Goal: Task Accomplishment & Management: Use online tool/utility

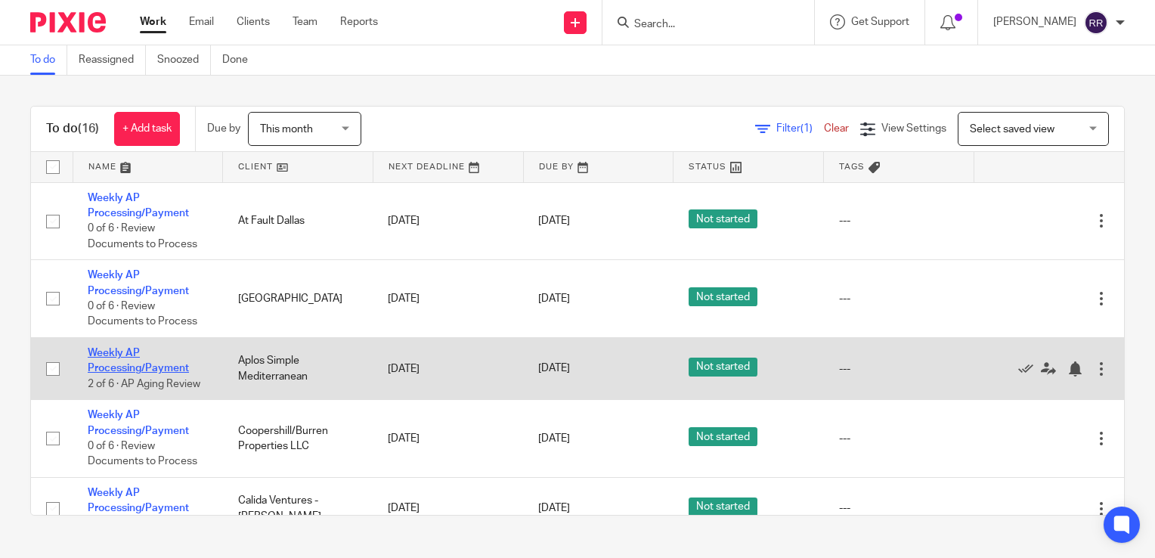
click at [126, 367] on link "Weekly AP Processing/Payment" at bounding box center [138, 361] width 101 height 26
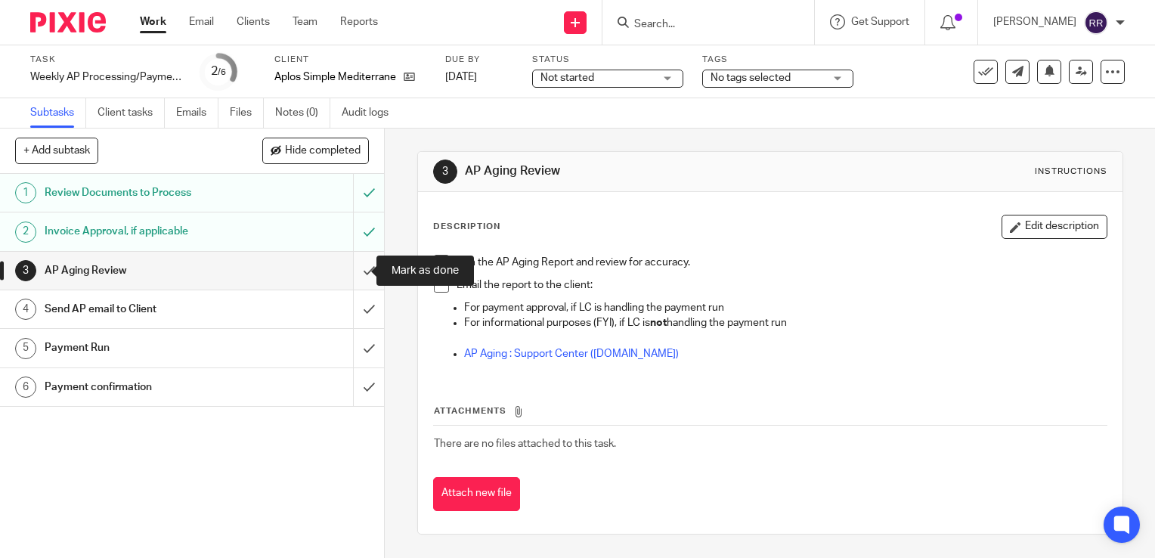
click at [358, 262] on input "submit" at bounding box center [192, 271] width 384 height 38
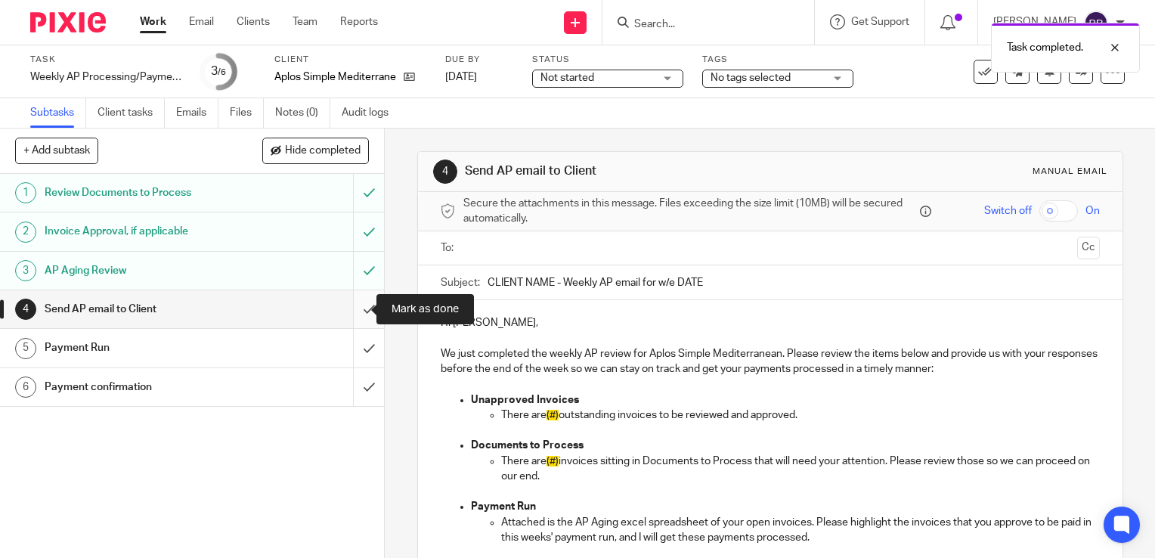
click at [357, 318] on input "submit" at bounding box center [192, 309] width 384 height 38
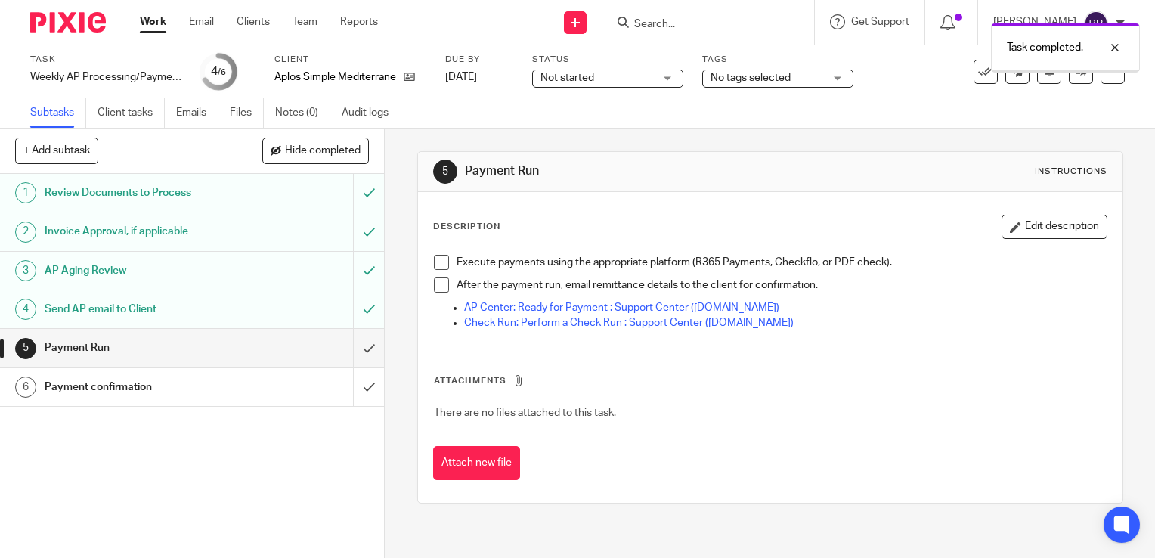
click at [151, 17] on link "Work" at bounding box center [153, 21] width 26 height 15
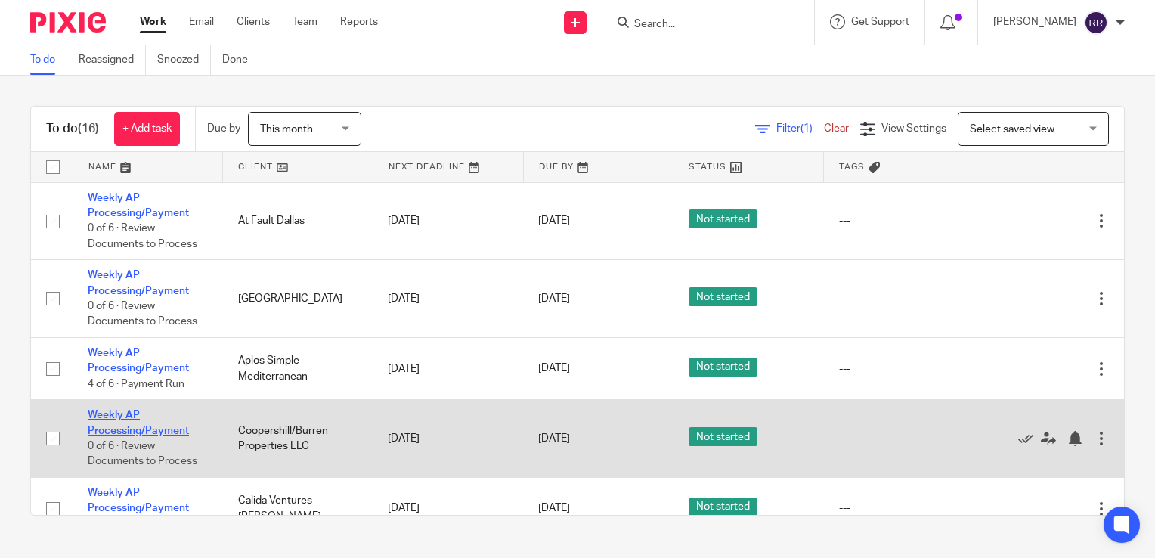
click at [119, 430] on link "Weekly AP Processing/Payment" at bounding box center [138, 423] width 101 height 26
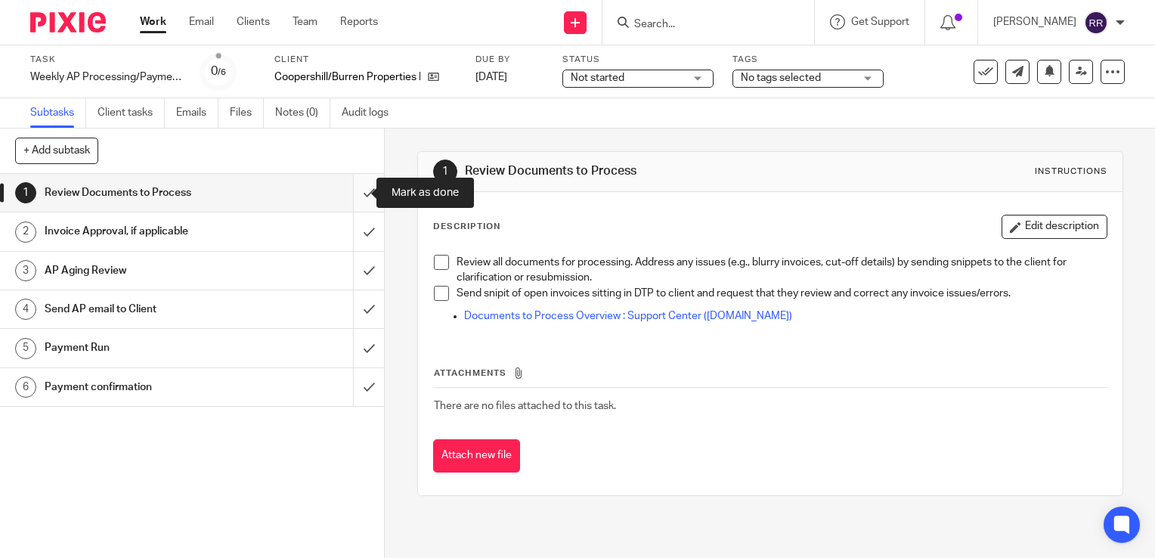
click at [361, 195] on input "submit" at bounding box center [192, 193] width 384 height 38
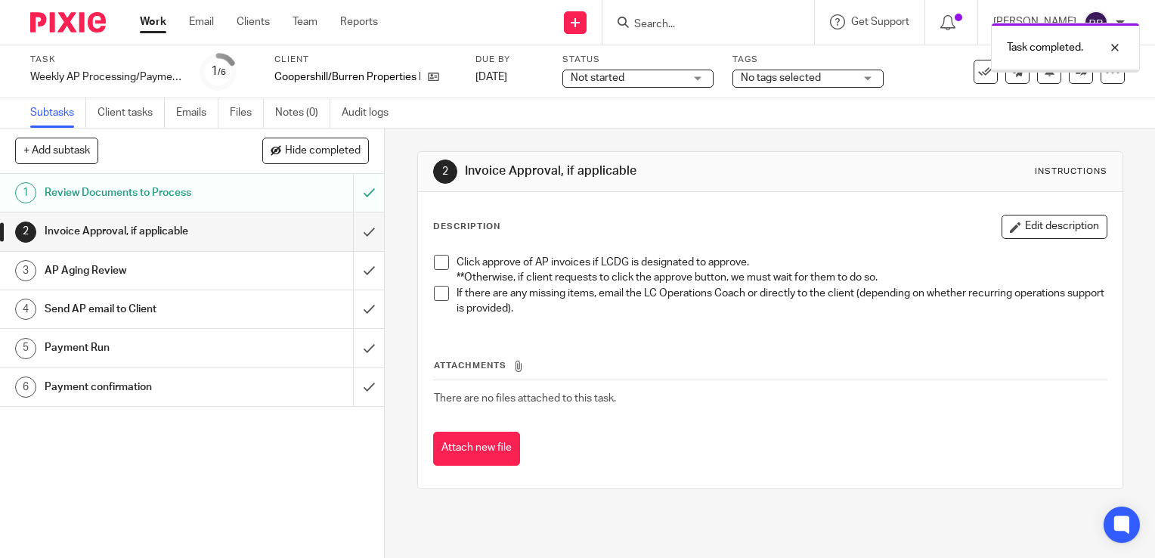
click at [354, 228] on input "submit" at bounding box center [192, 231] width 384 height 38
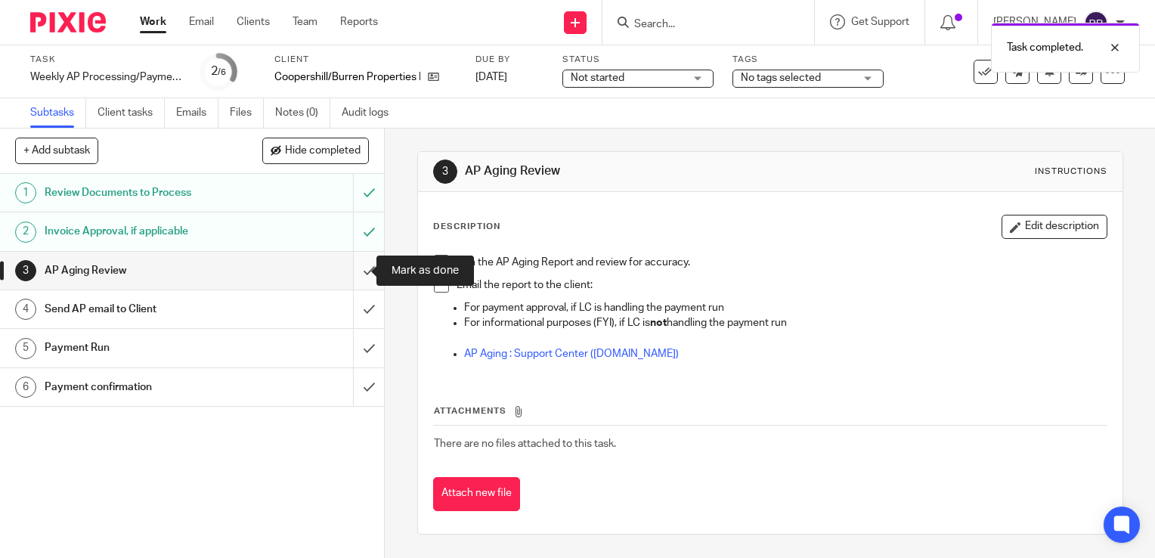
click at [355, 274] on input "submit" at bounding box center [192, 271] width 384 height 38
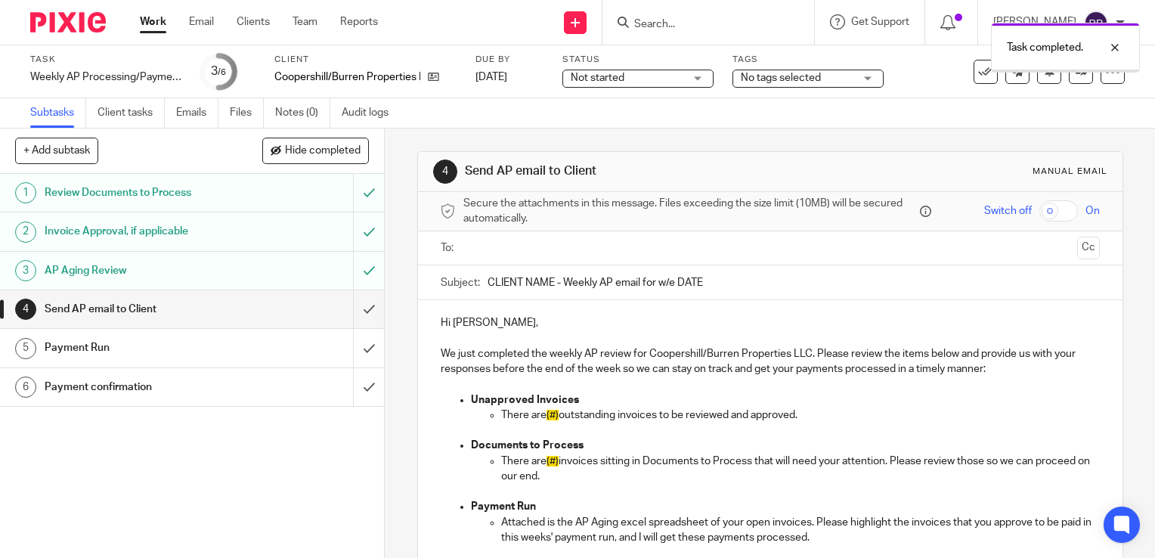
click at [356, 309] on input "submit" at bounding box center [192, 309] width 384 height 38
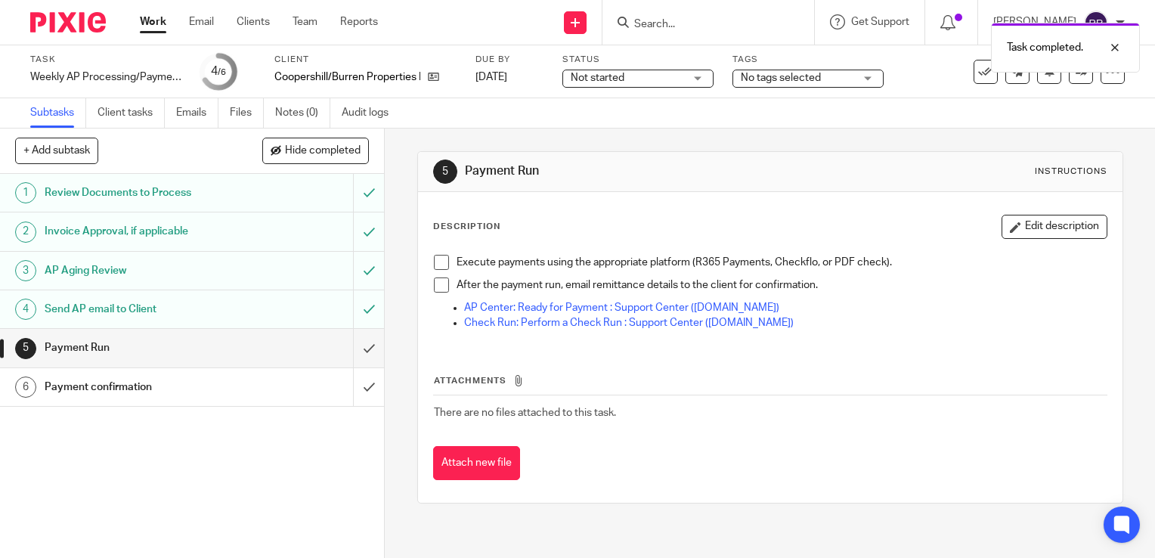
click at [151, 33] on div "Work Email Clients Team Reports Work Email Clients Team Reports Settings" at bounding box center [263, 22] width 276 height 45
click at [150, 26] on link "Work" at bounding box center [153, 21] width 26 height 15
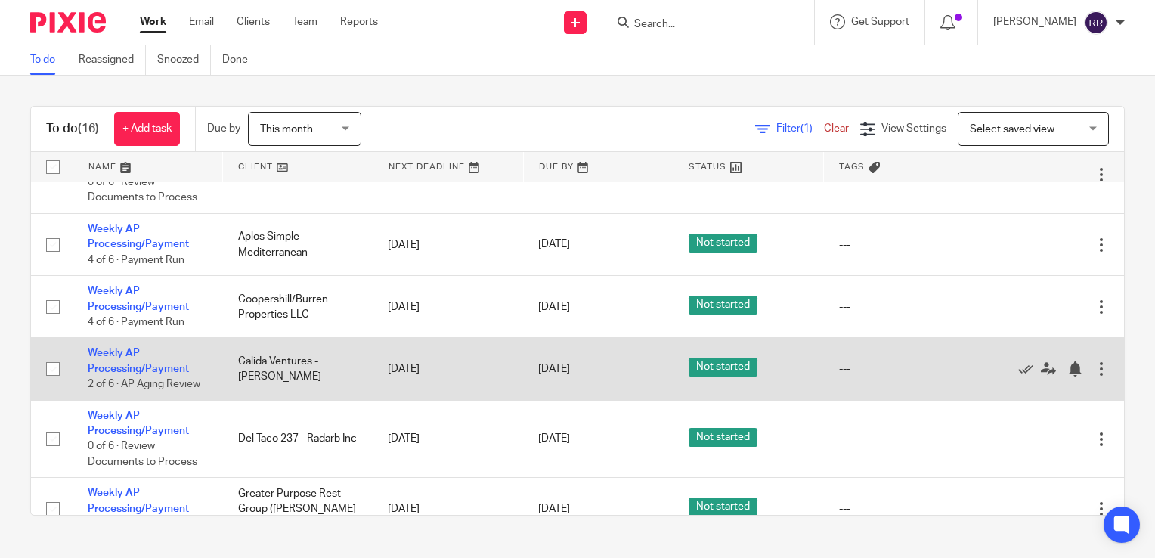
scroll to position [151, 0]
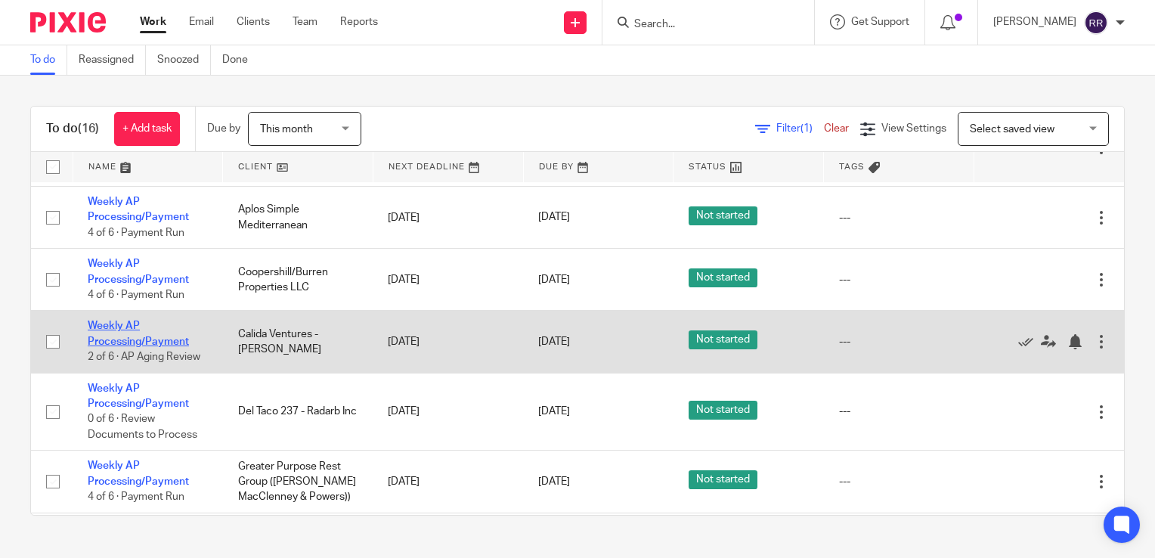
click at [131, 343] on link "Weekly AP Processing/Payment" at bounding box center [138, 333] width 101 height 26
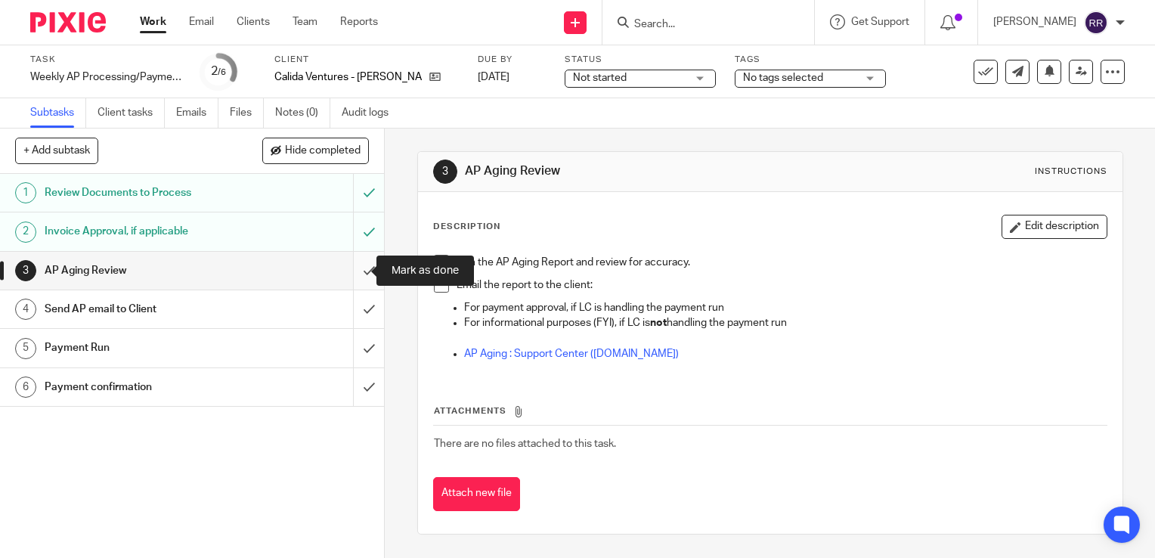
click at [349, 271] on input "submit" at bounding box center [192, 271] width 384 height 38
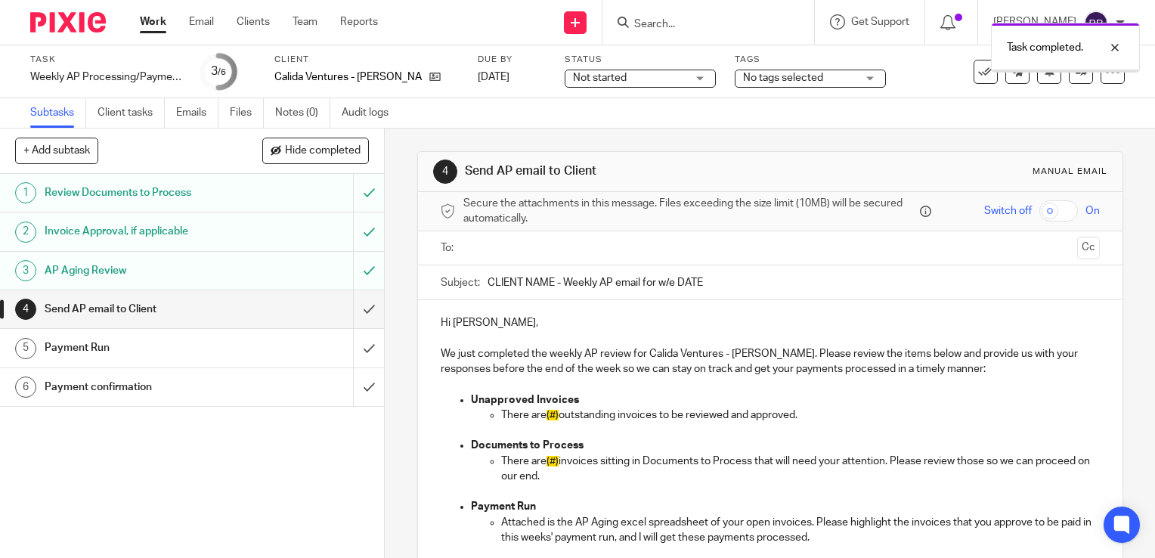
click at [352, 311] on input "submit" at bounding box center [192, 309] width 384 height 38
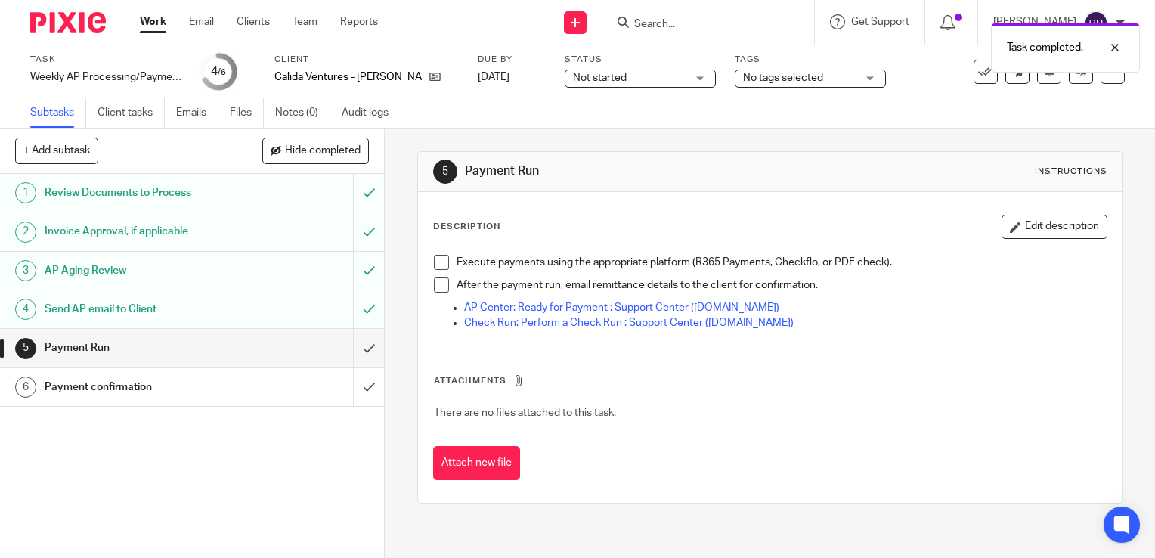
click at [147, 14] on link "Work" at bounding box center [153, 21] width 26 height 15
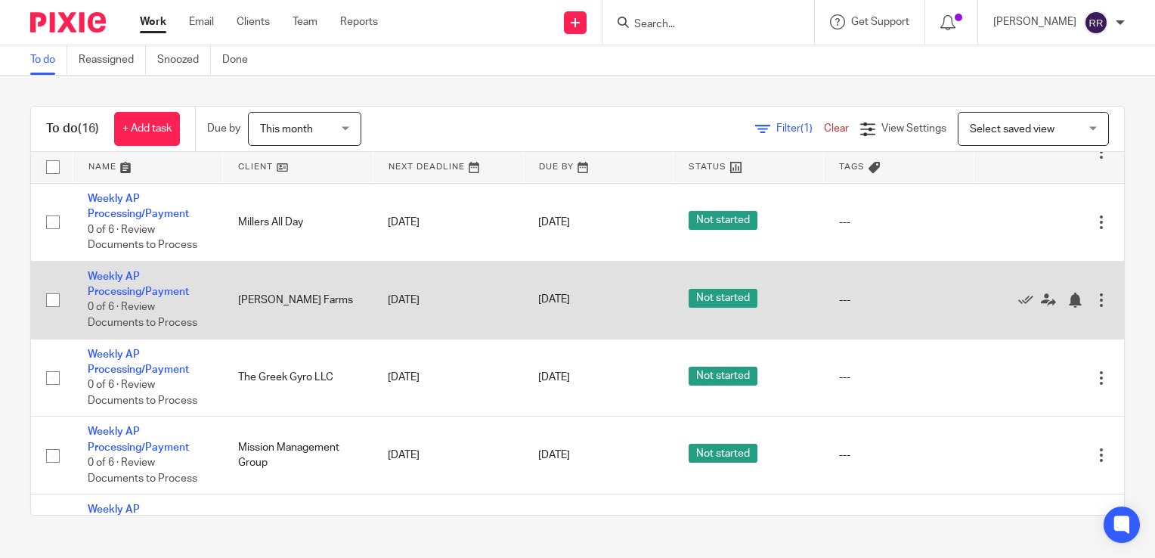
scroll to position [756, 0]
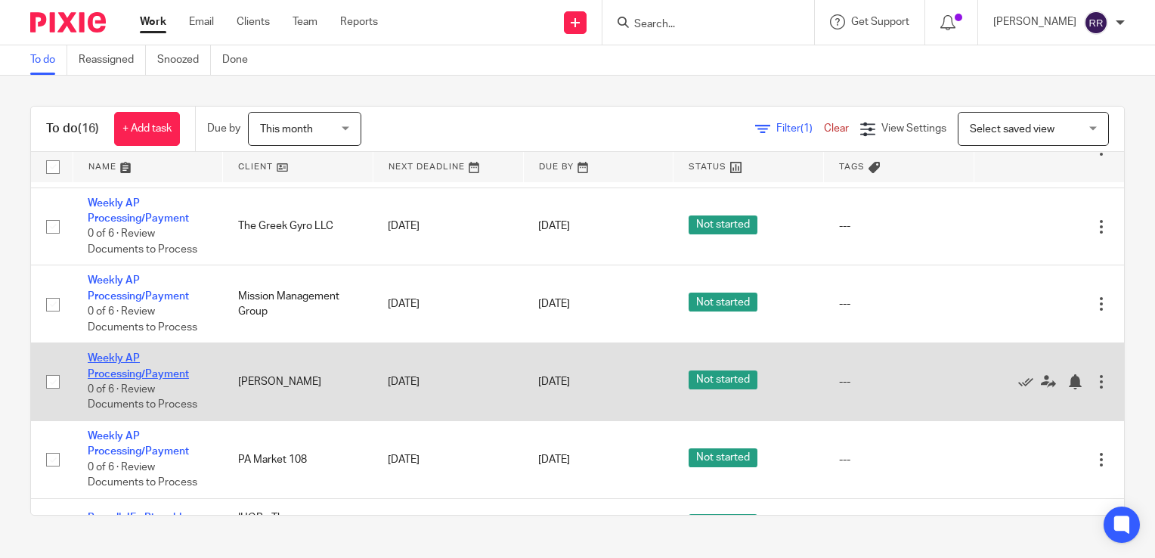
click at [160, 376] on link "Weekly AP Processing/Payment" at bounding box center [138, 366] width 101 height 26
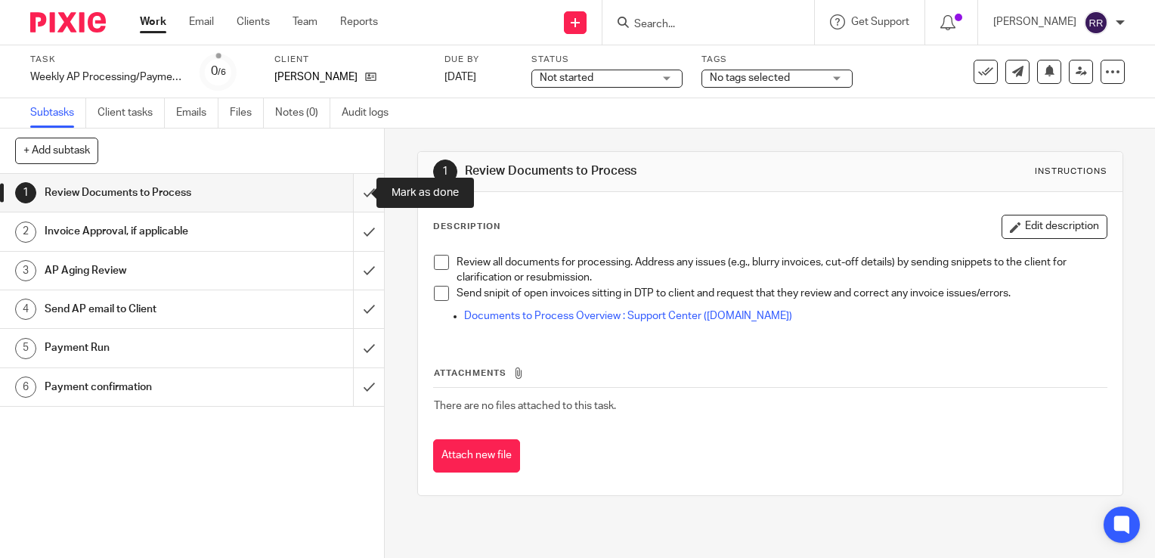
click at [361, 193] on input "submit" at bounding box center [192, 193] width 384 height 38
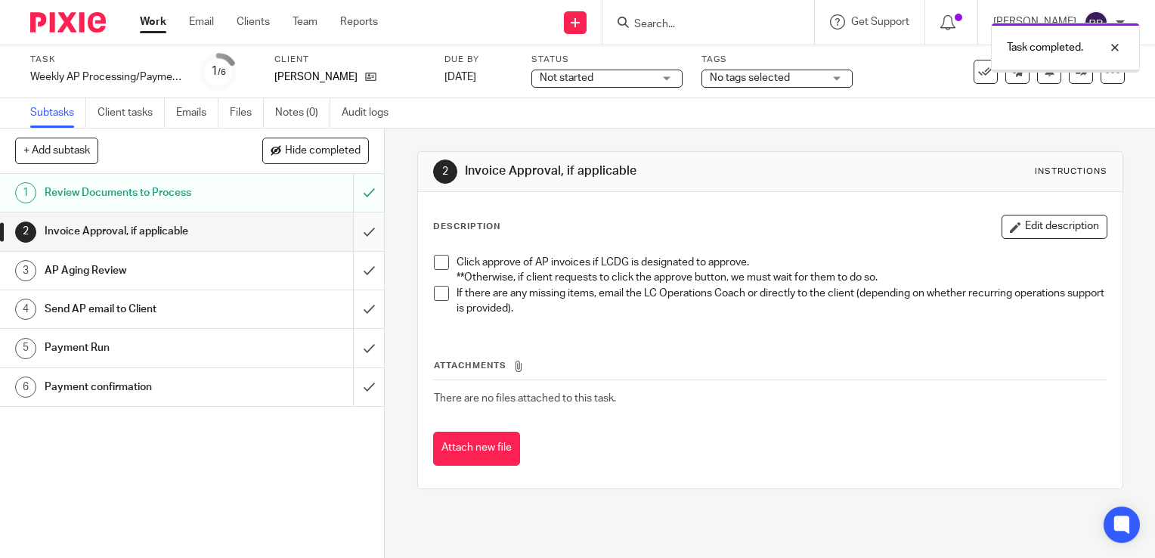
drag, startPoint x: 0, startPoint y: 0, endPoint x: 351, endPoint y: 236, distance: 422.5
click at [351, 236] on input "submit" at bounding box center [192, 231] width 384 height 38
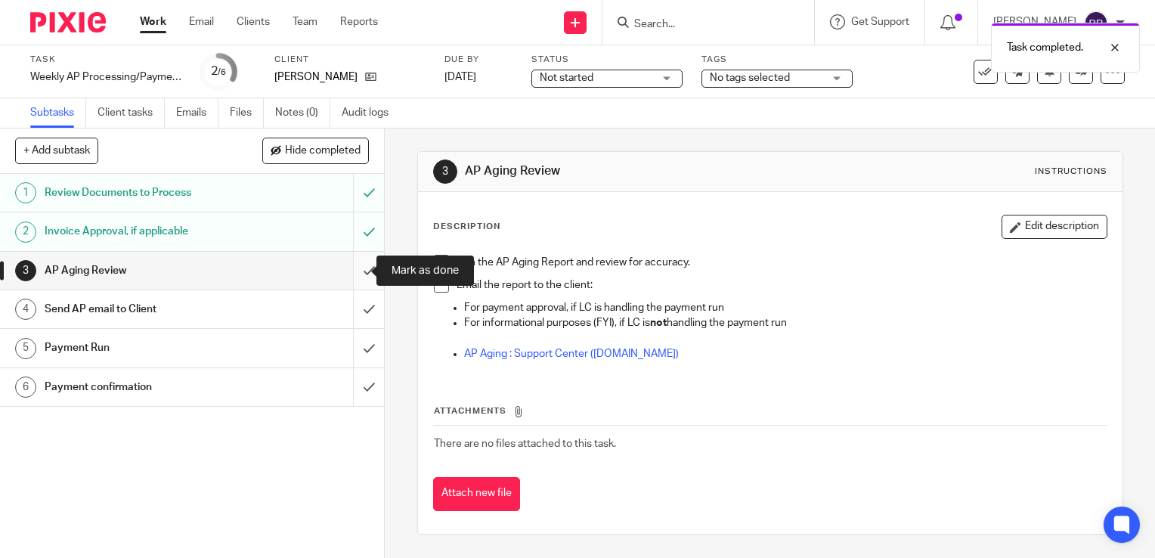
click at [354, 274] on input "submit" at bounding box center [192, 271] width 384 height 38
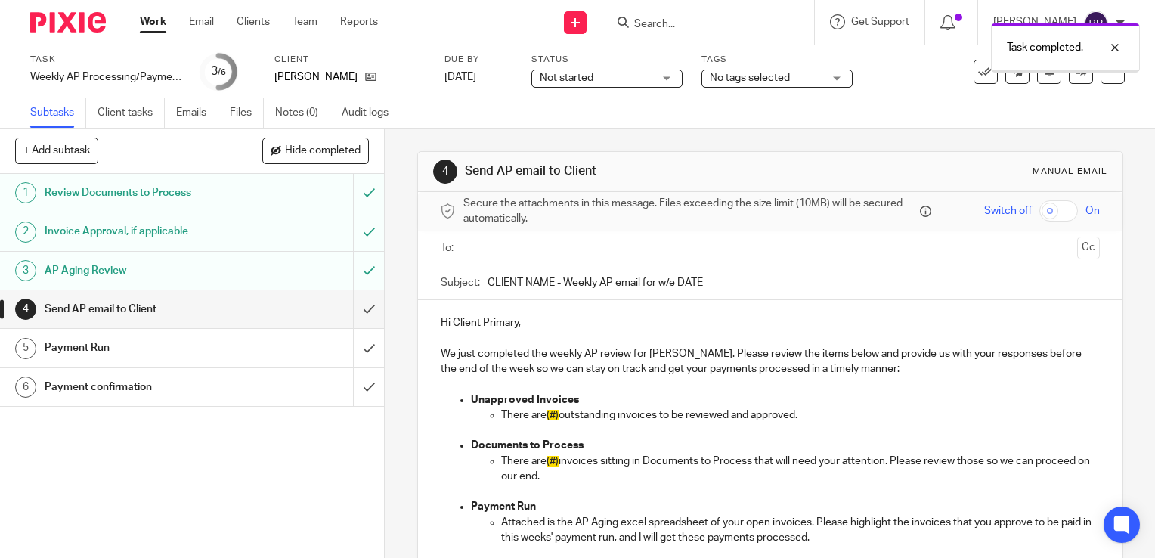
click at [357, 307] on input "submit" at bounding box center [192, 309] width 384 height 38
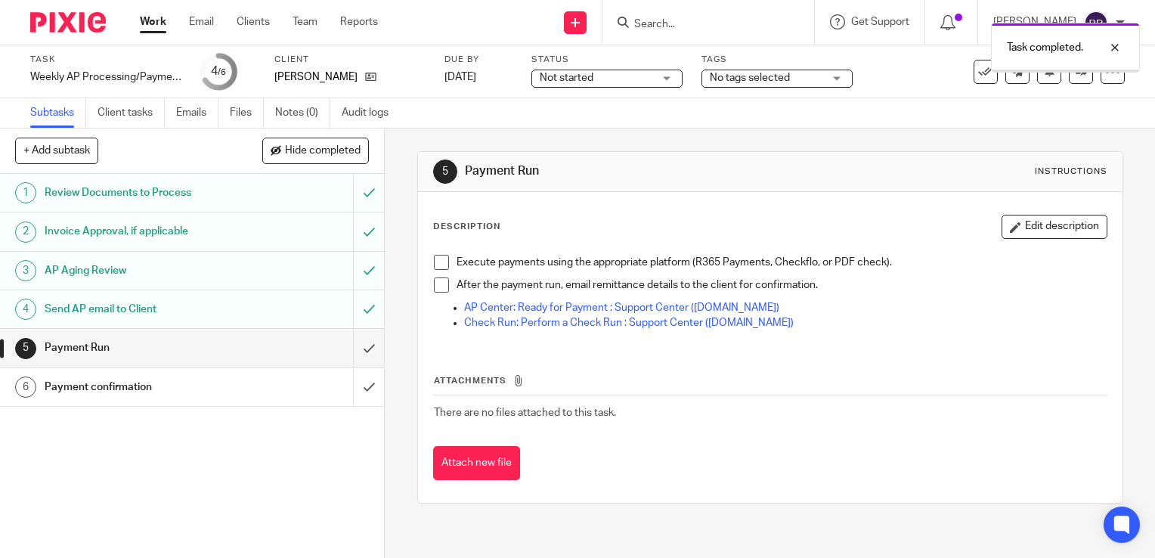
drag, startPoint x: 0, startPoint y: 0, endPoint x: 146, endPoint y: 23, distance: 147.6
click at [146, 23] on link "Work" at bounding box center [153, 21] width 26 height 15
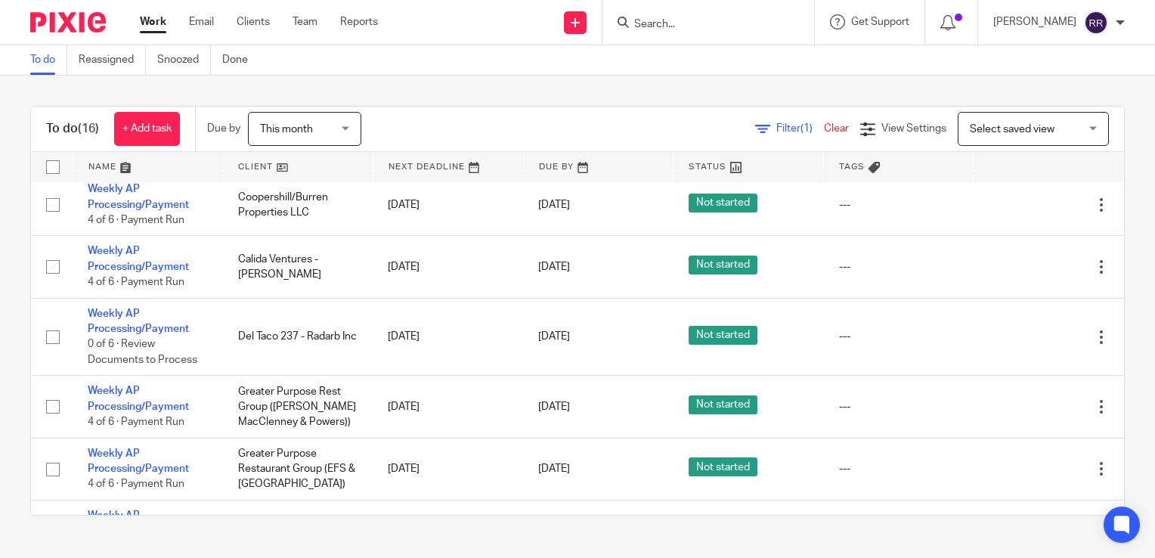
scroll to position [227, 0]
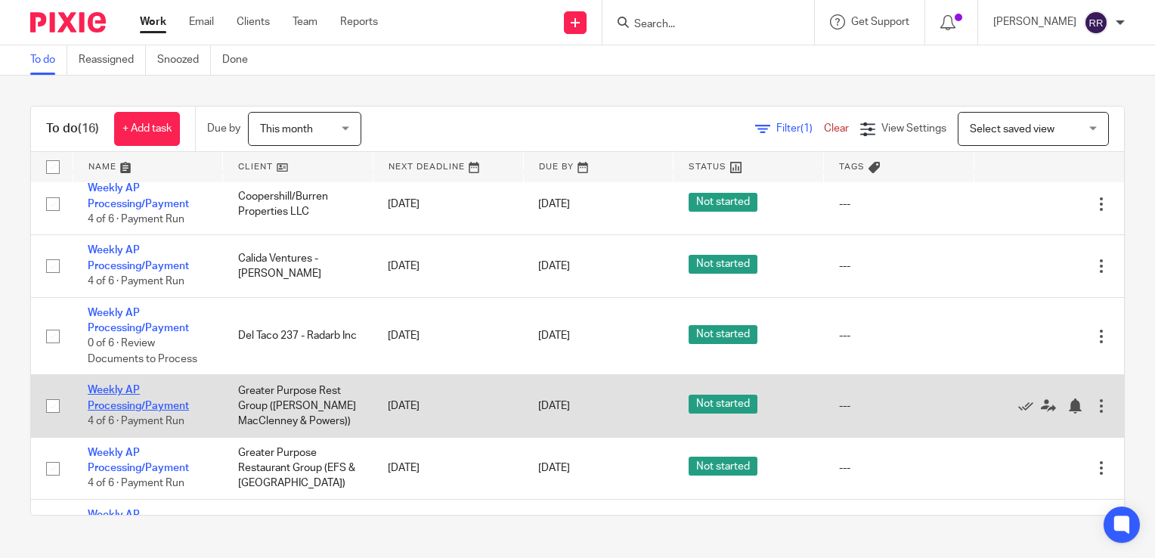
click at [123, 405] on link "Weekly AP Processing/Payment" at bounding box center [138, 398] width 101 height 26
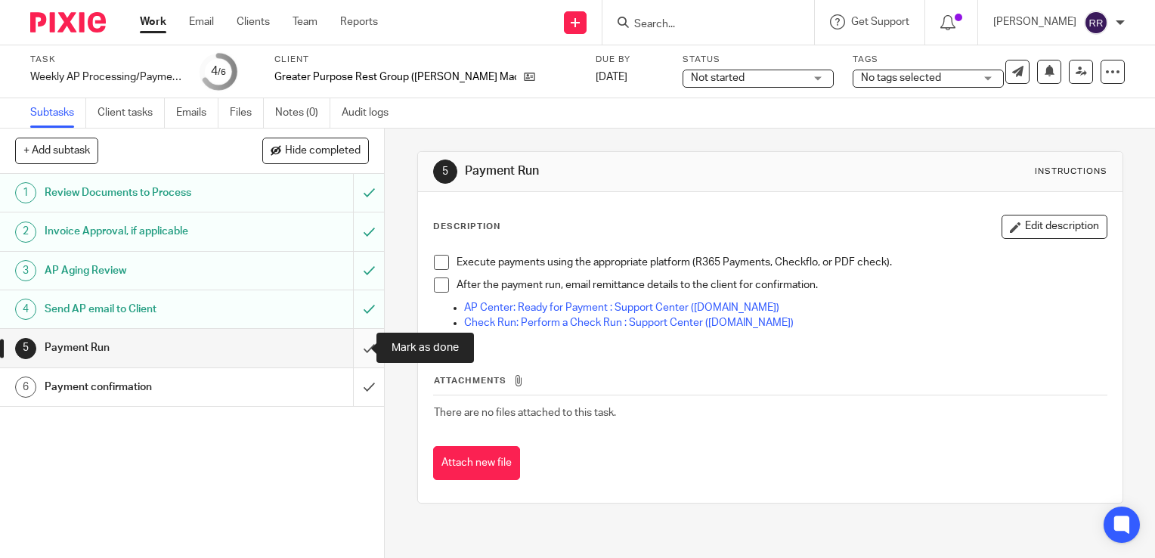
click at [356, 349] on input "submit" at bounding box center [192, 348] width 384 height 38
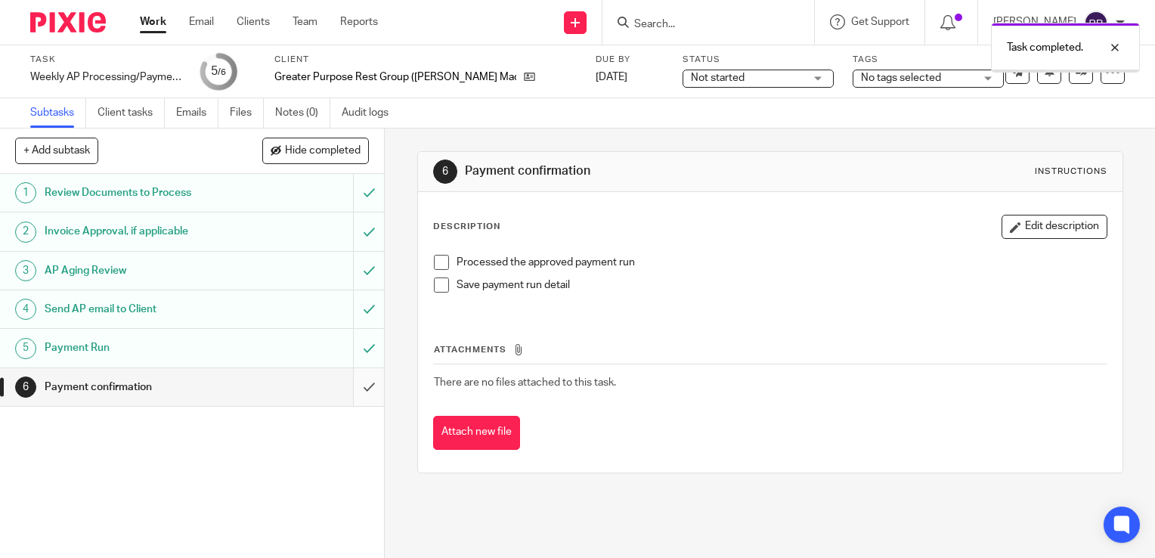
click at [354, 394] on input "submit" at bounding box center [192, 387] width 384 height 38
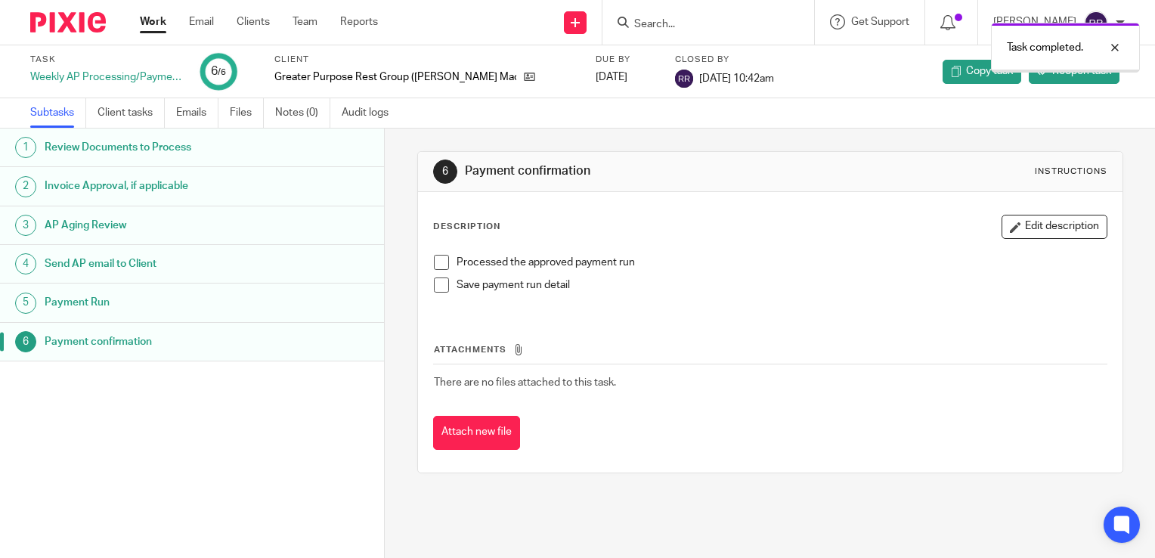
click at [147, 25] on link "Work" at bounding box center [153, 21] width 26 height 15
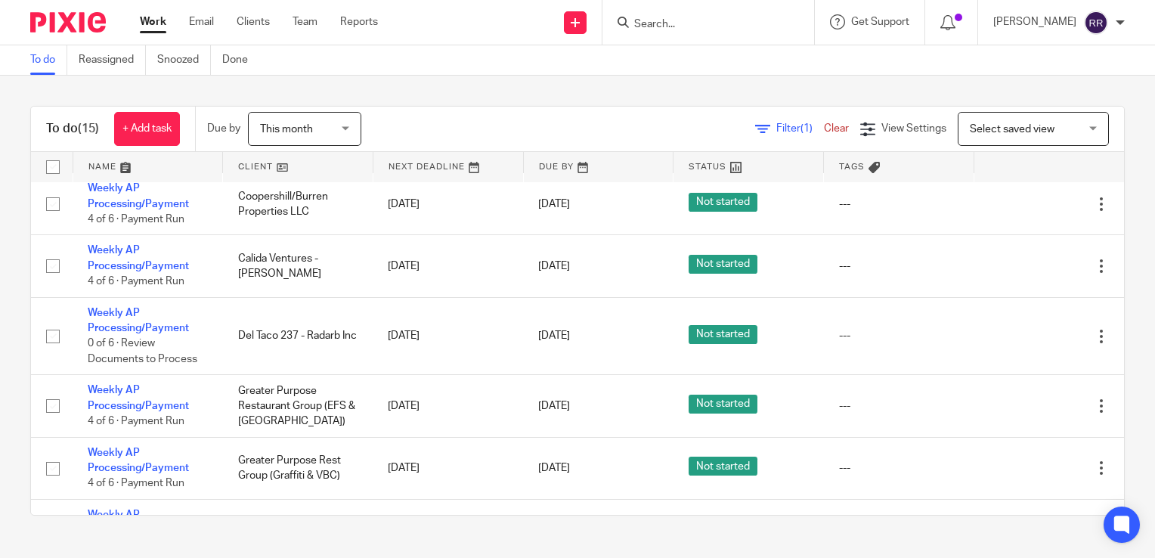
scroll to position [302, 0]
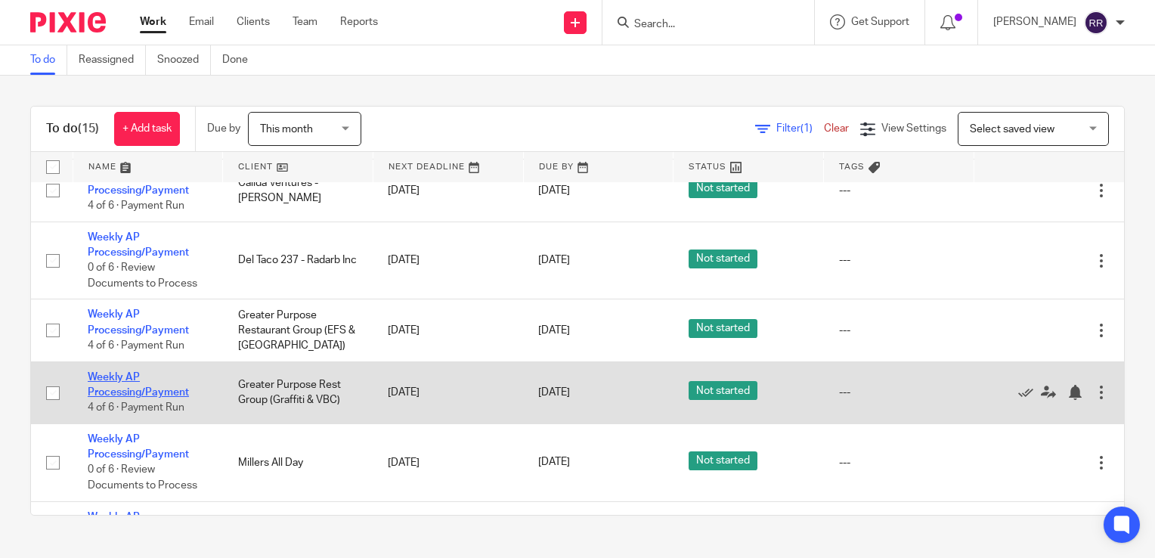
click at [167, 394] on link "Weekly AP Processing/Payment" at bounding box center [138, 385] width 101 height 26
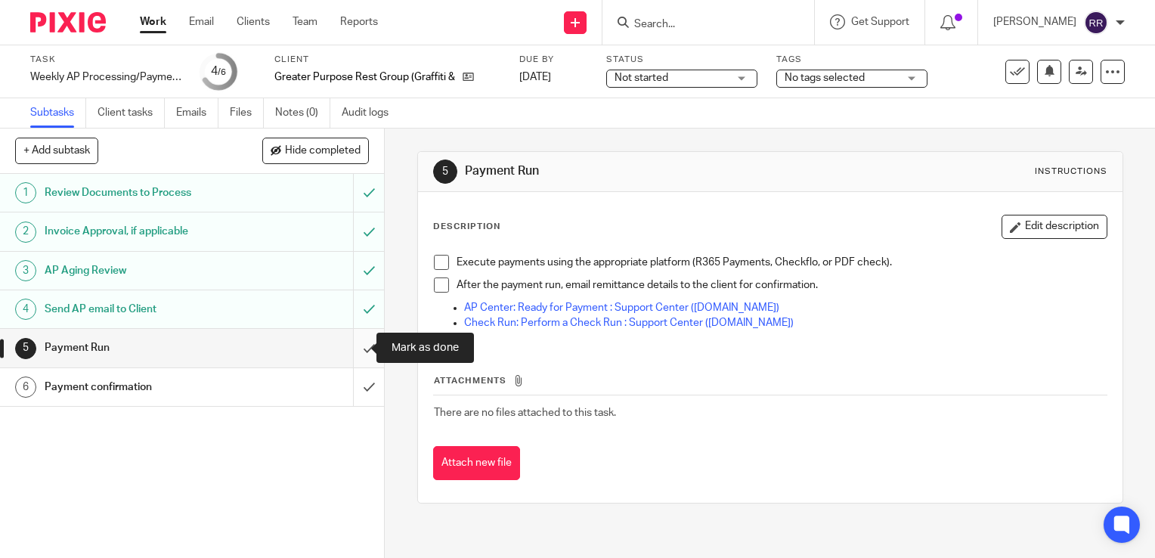
click at [345, 338] on input "submit" at bounding box center [192, 348] width 384 height 38
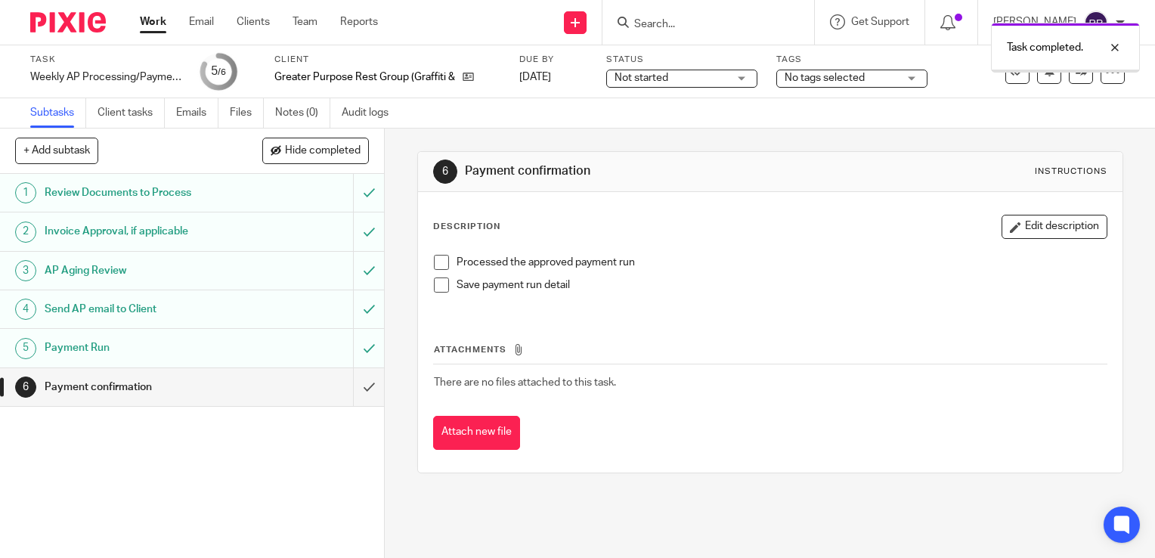
click at [351, 389] on input "submit" at bounding box center [192, 387] width 384 height 38
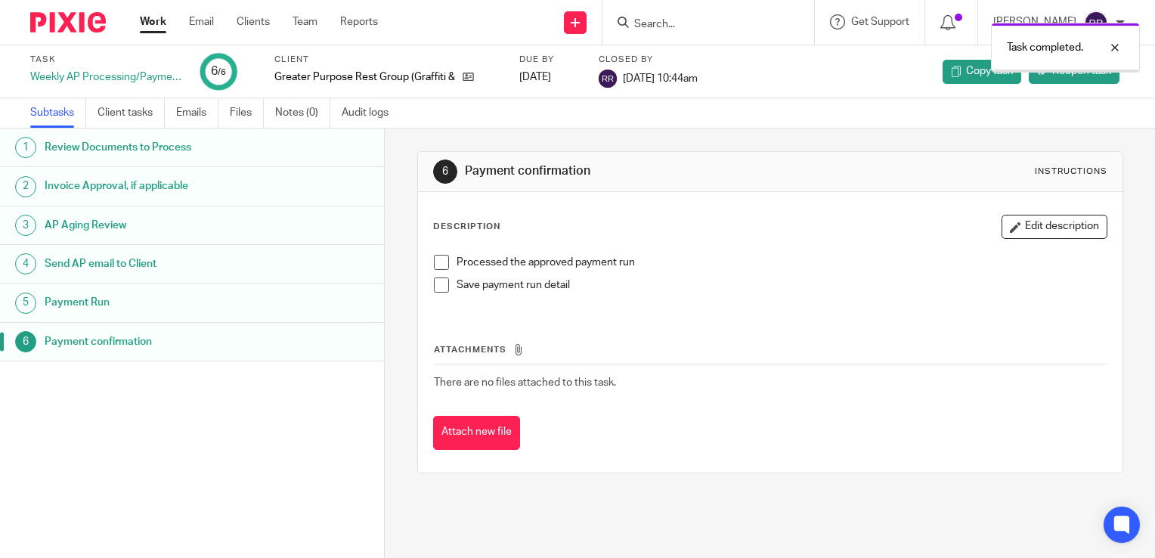
click at [147, 29] on link "Work" at bounding box center [153, 21] width 26 height 15
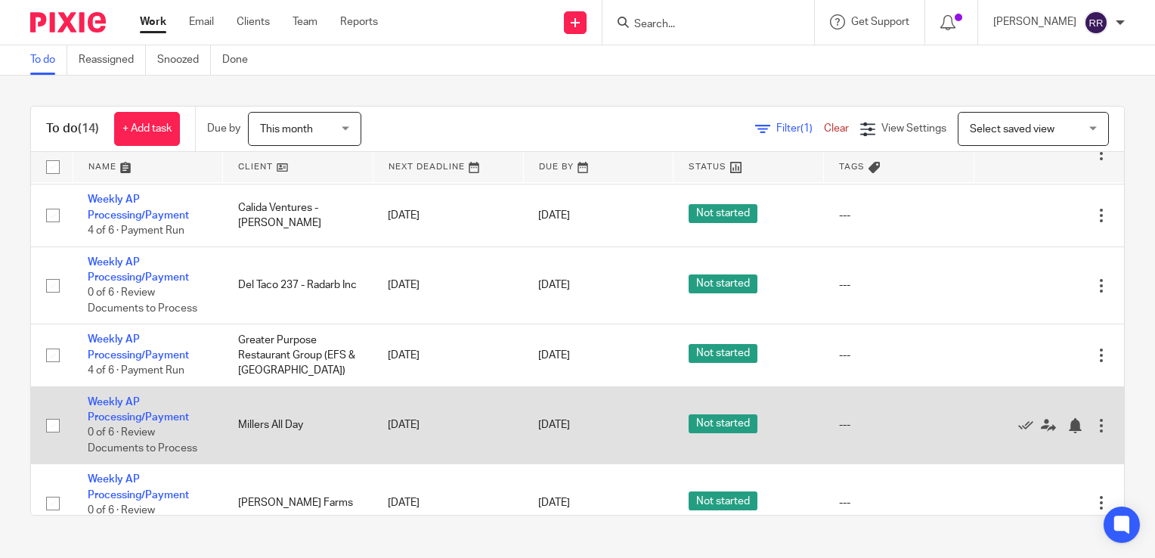
scroll to position [302, 0]
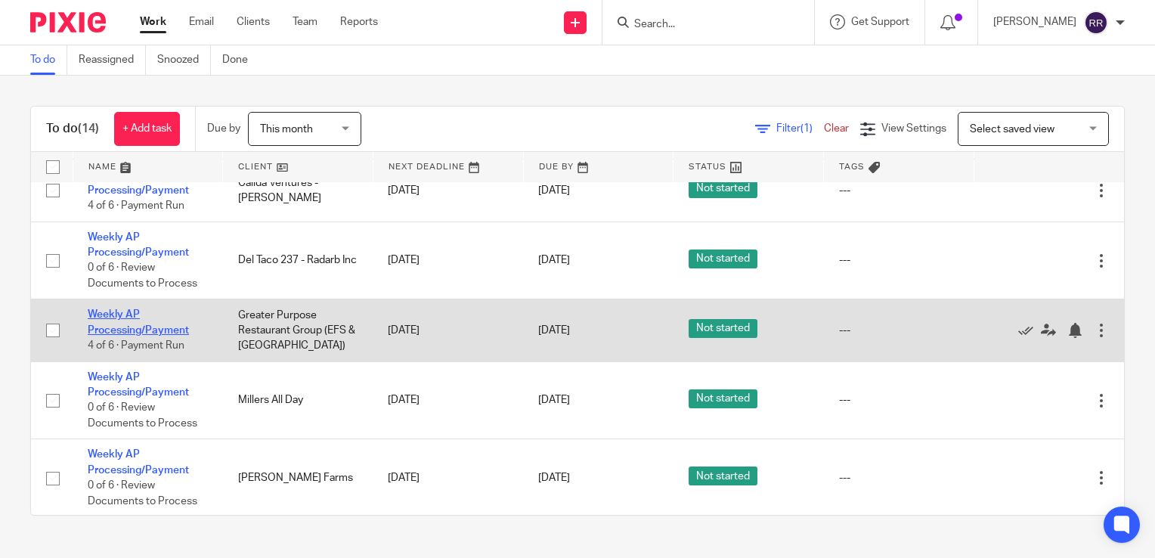
click at [159, 330] on link "Weekly AP Processing/Payment" at bounding box center [138, 322] width 101 height 26
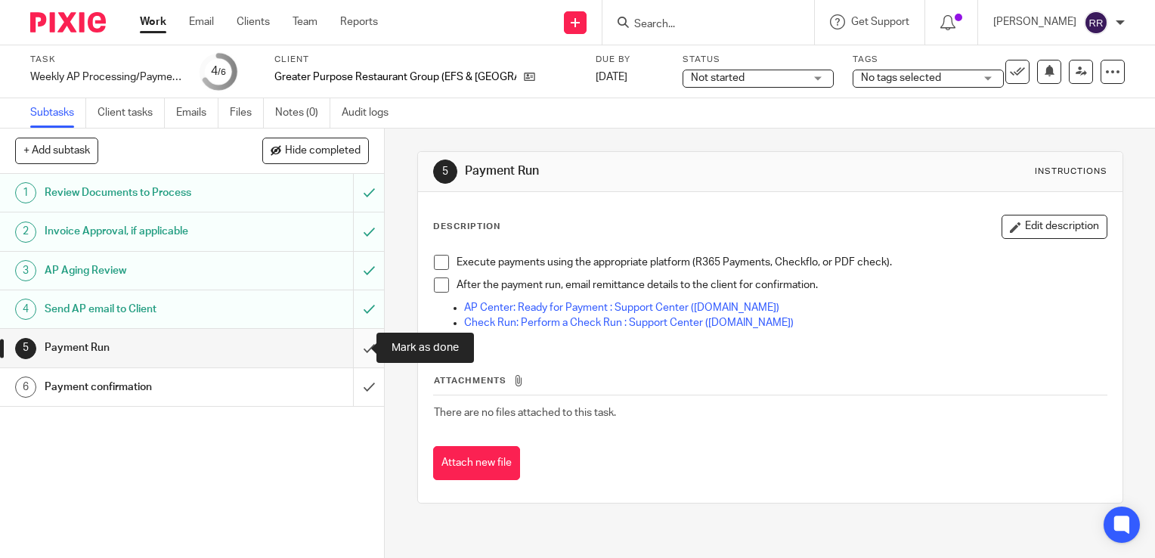
click at [354, 355] on input "submit" at bounding box center [192, 348] width 384 height 38
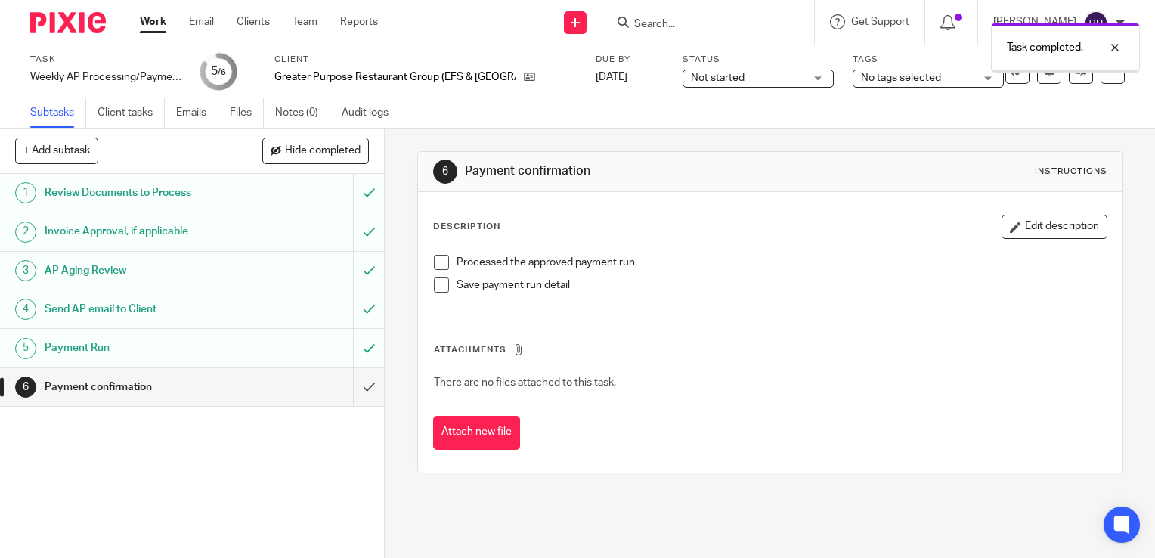
click at [354, 385] on input "submit" at bounding box center [192, 387] width 384 height 38
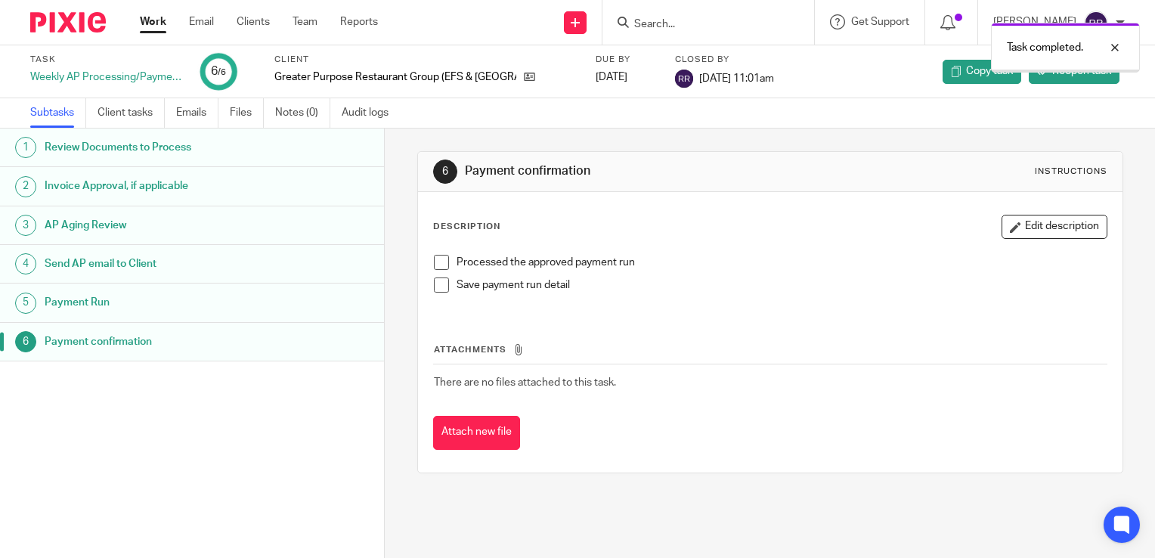
click at [145, 22] on link "Work" at bounding box center [153, 21] width 26 height 15
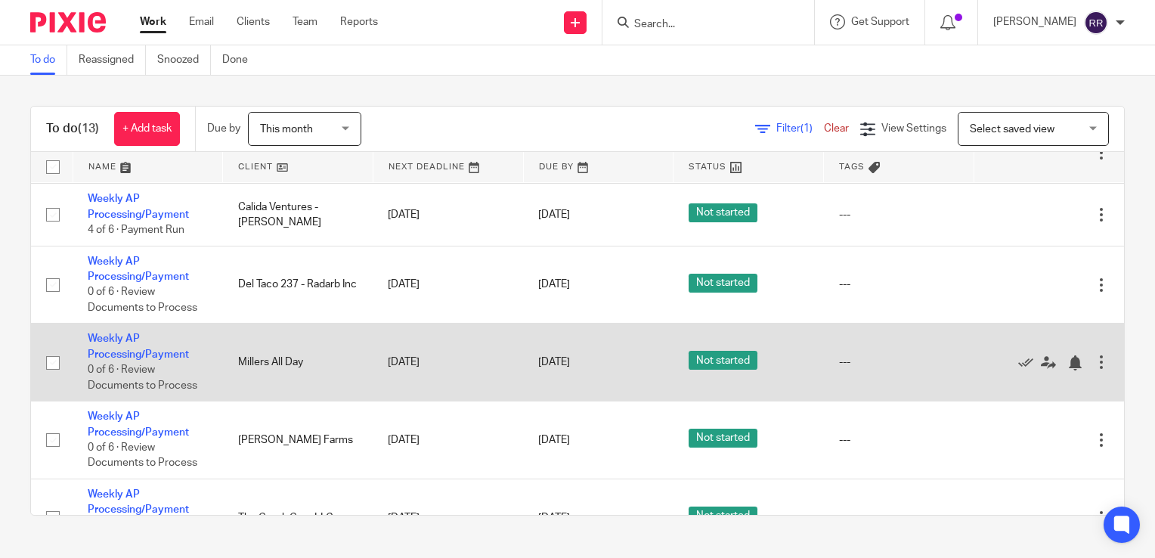
scroll to position [302, 0]
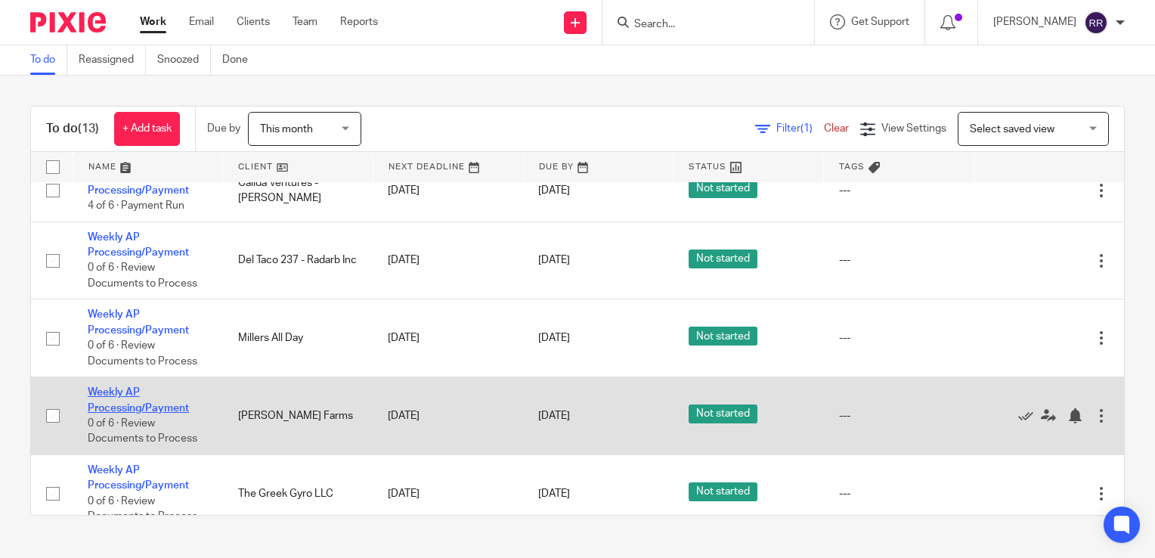
click at [153, 410] on link "Weekly AP Processing/Payment" at bounding box center [138, 400] width 101 height 26
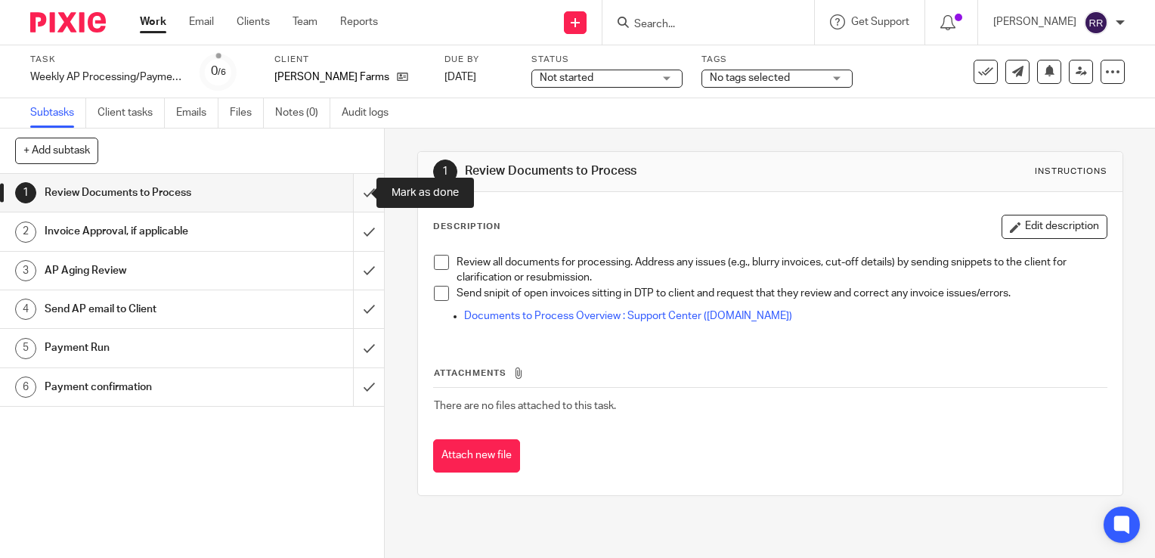
click at [354, 199] on input "submit" at bounding box center [192, 193] width 384 height 38
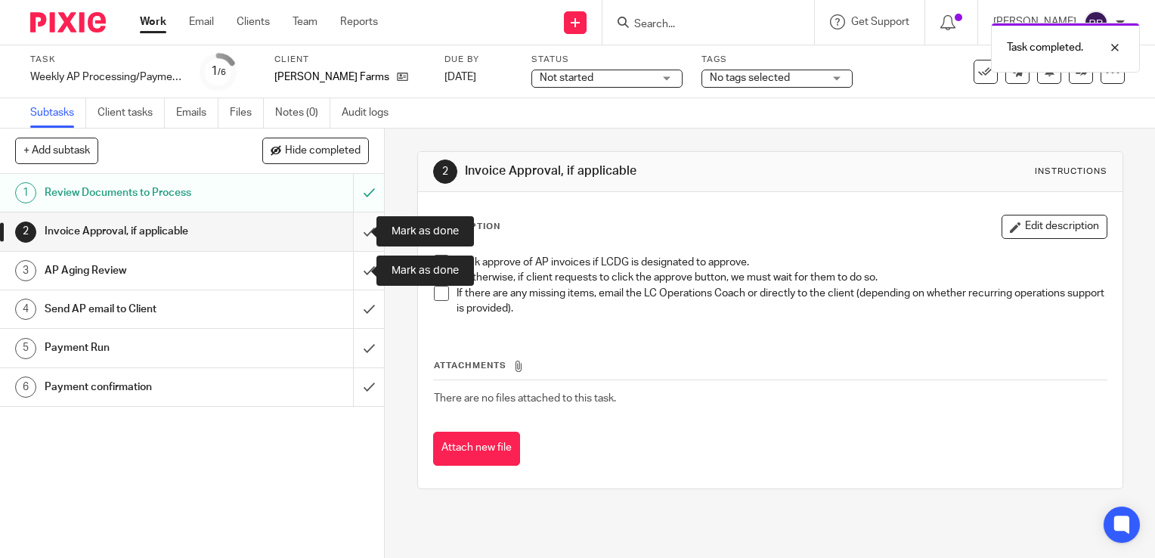
click at [356, 239] on input "submit" at bounding box center [192, 231] width 384 height 38
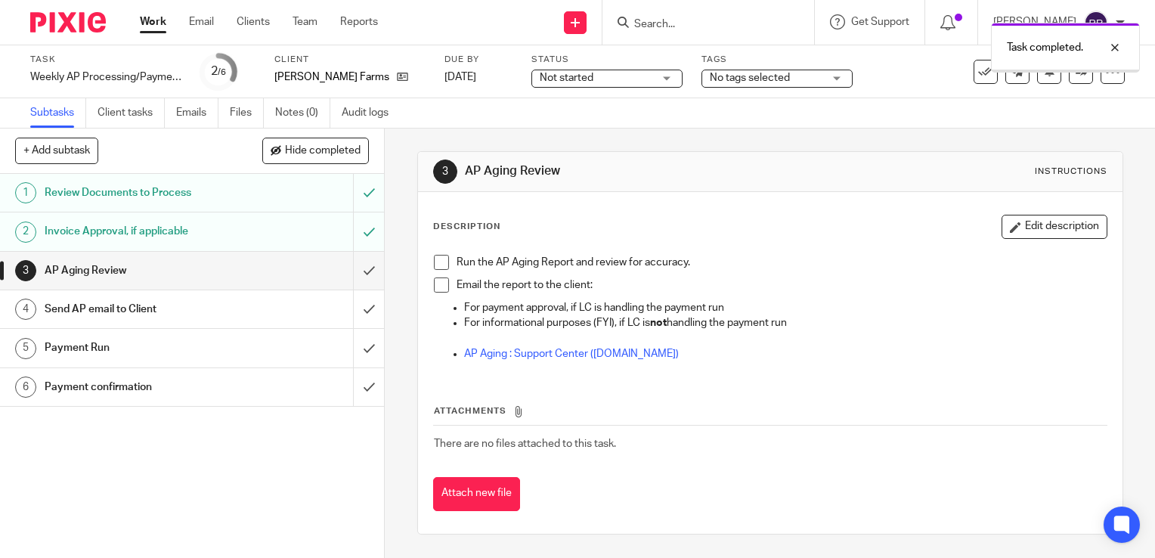
click at [357, 277] on input "submit" at bounding box center [192, 271] width 384 height 38
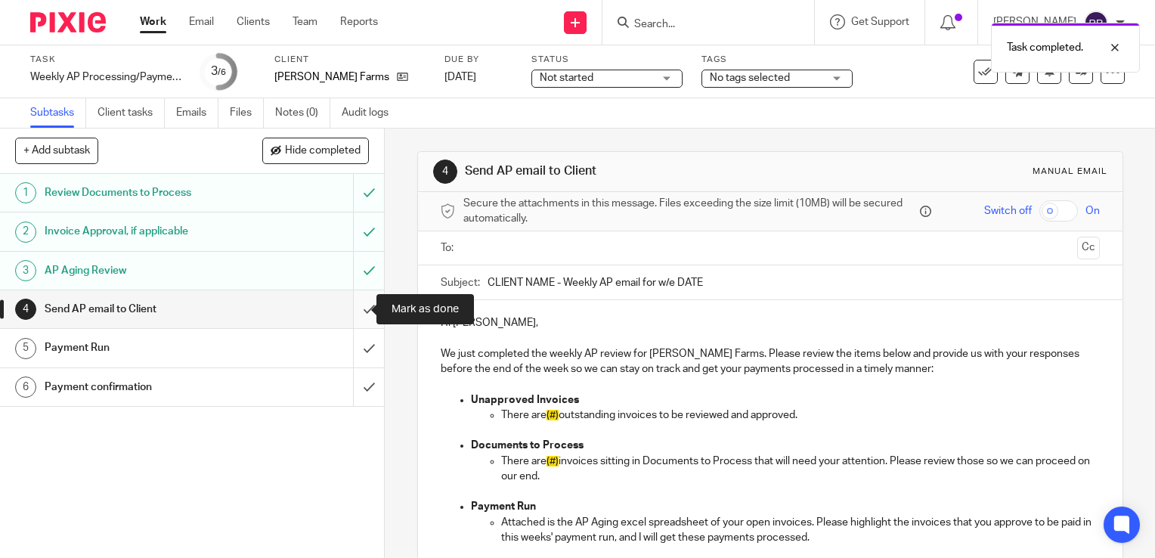
click at [351, 304] on input "submit" at bounding box center [192, 309] width 384 height 38
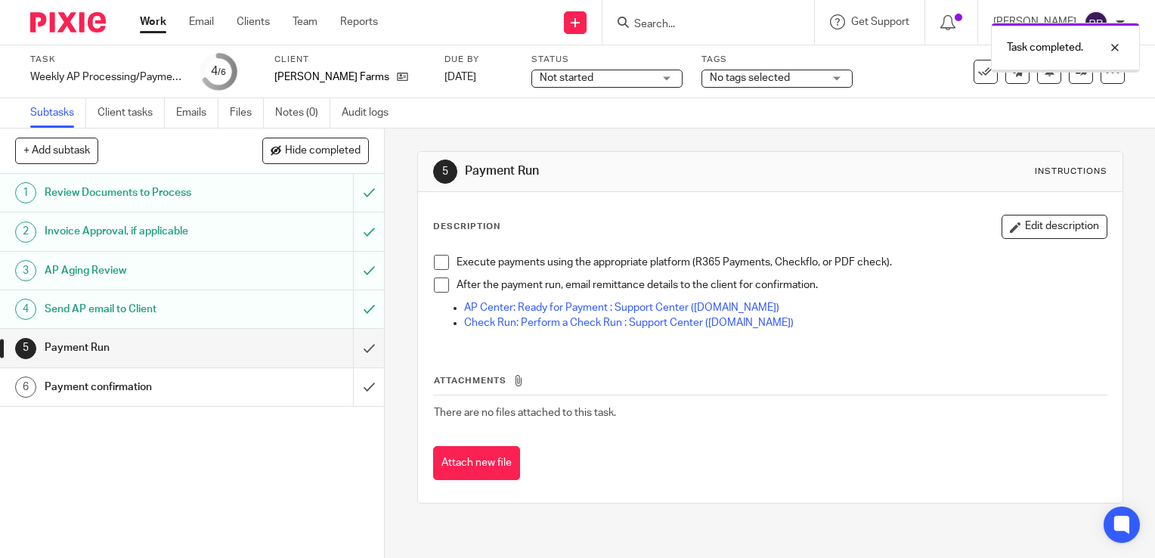
click at [354, 355] on input "submit" at bounding box center [192, 348] width 384 height 38
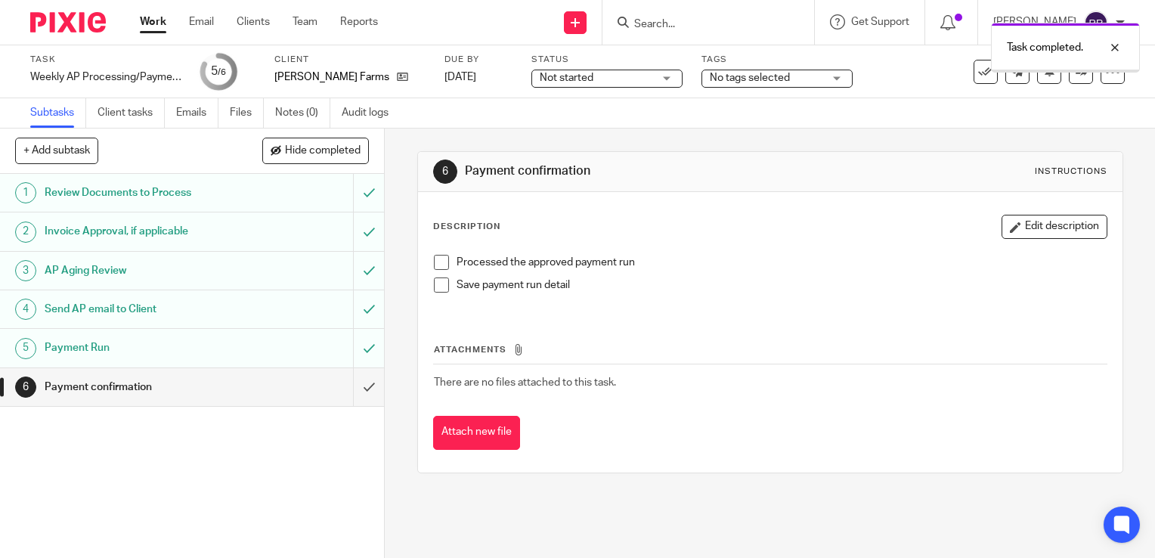
click at [349, 391] on input "submit" at bounding box center [192, 387] width 384 height 38
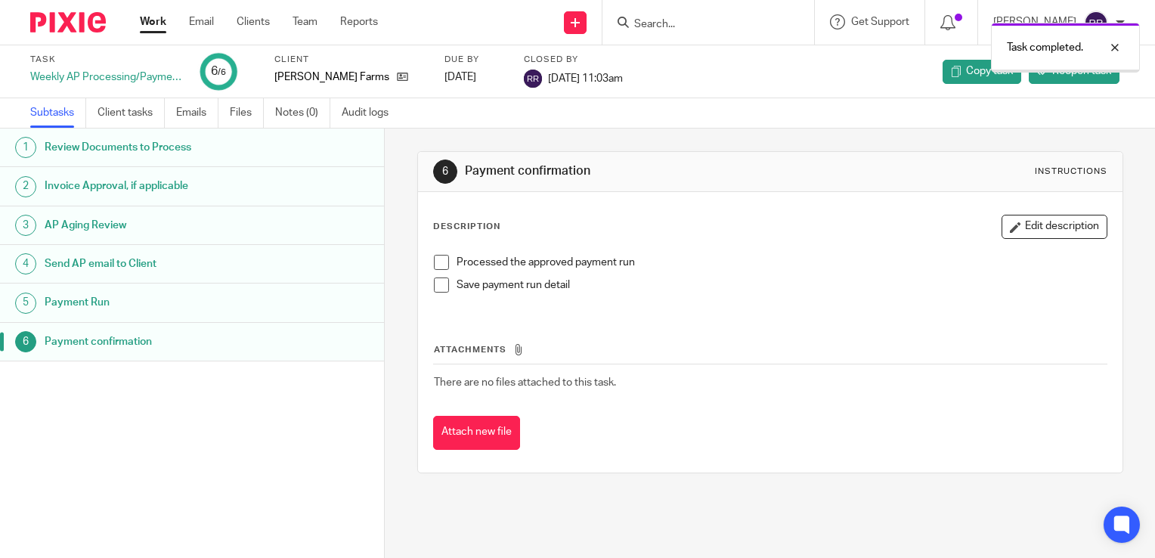
click at [151, 28] on link "Work" at bounding box center [153, 21] width 26 height 15
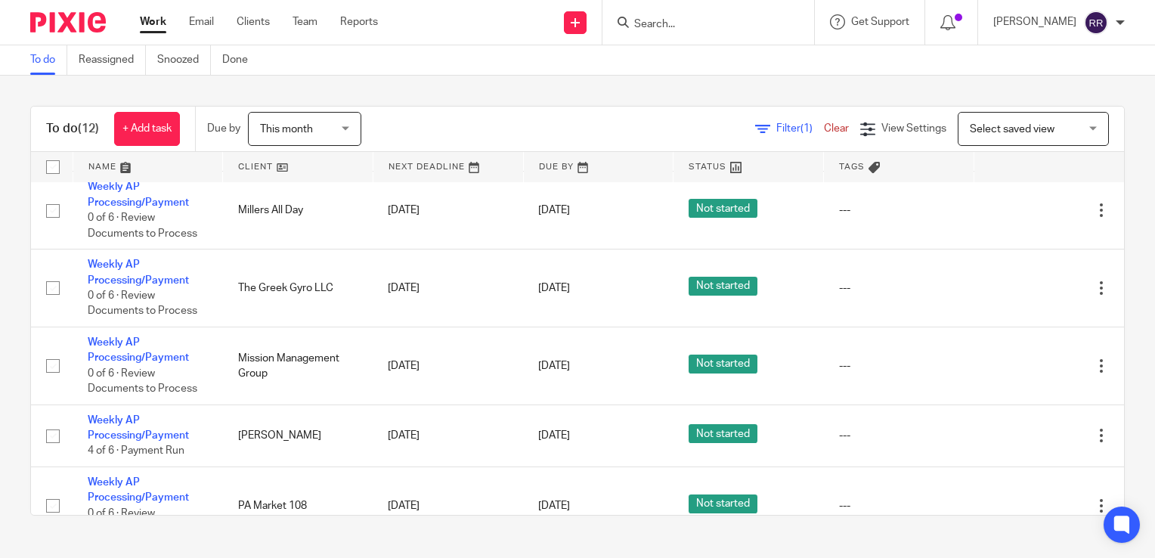
scroll to position [453, 0]
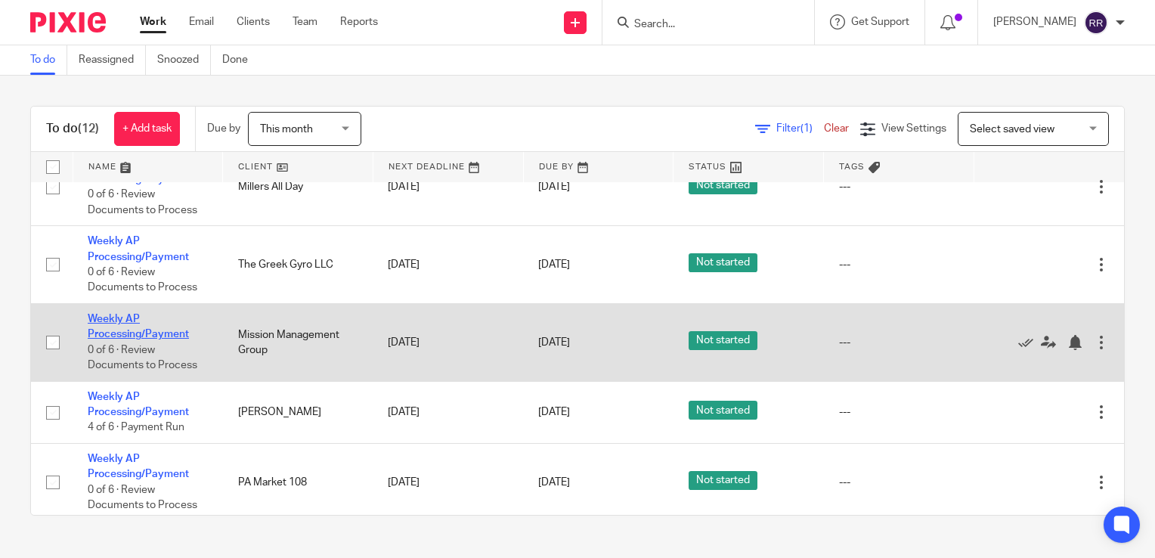
click at [159, 334] on link "Weekly AP Processing/Payment" at bounding box center [138, 327] width 101 height 26
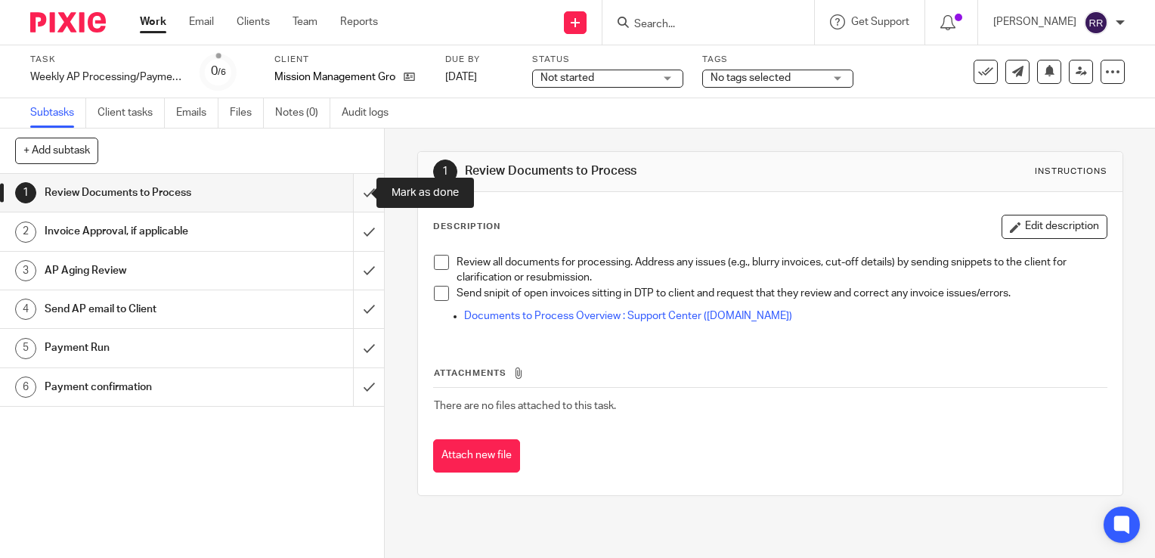
click at [345, 184] on input "submit" at bounding box center [192, 193] width 384 height 38
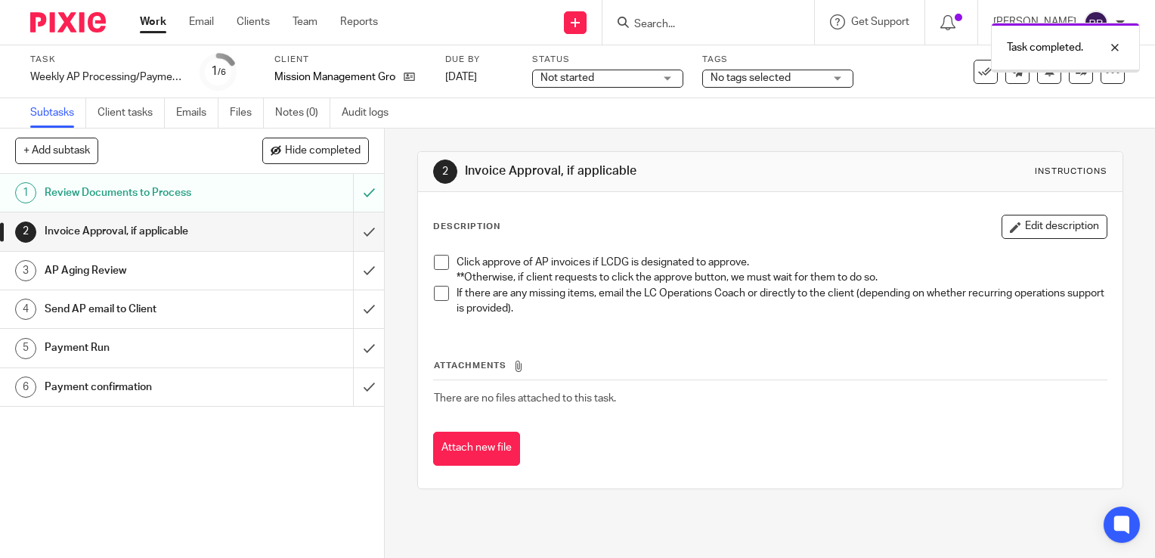
click at [353, 240] on input "submit" at bounding box center [192, 231] width 384 height 38
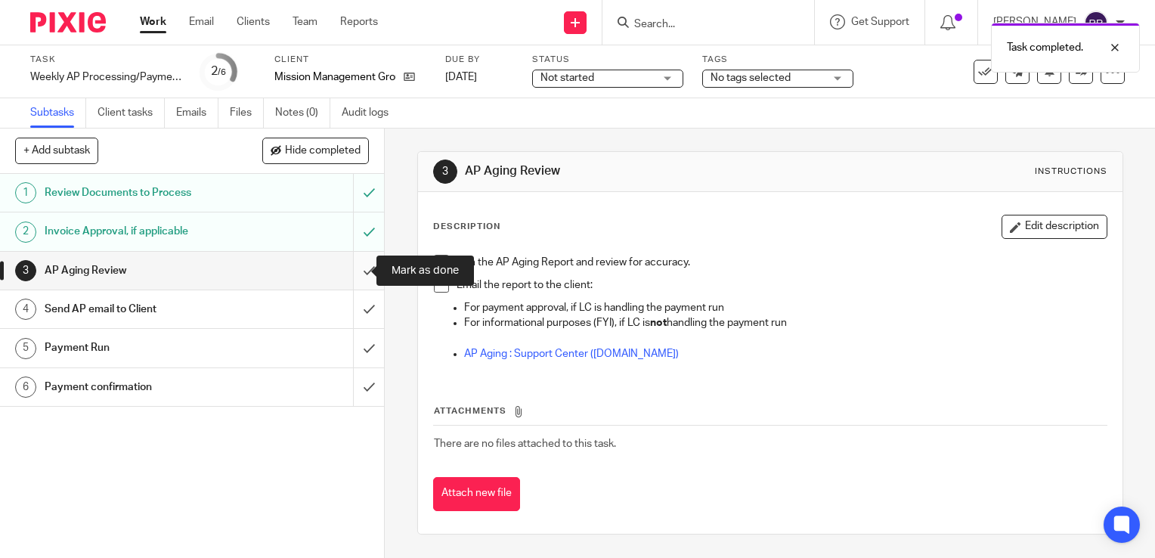
click at [357, 267] on input "submit" at bounding box center [192, 271] width 384 height 38
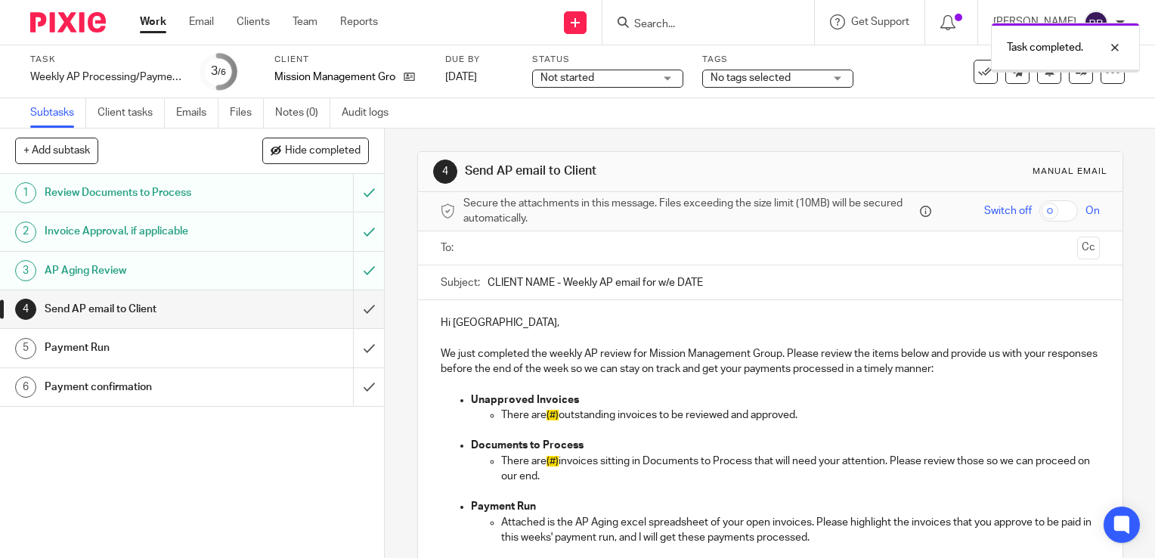
click at [351, 315] on input "submit" at bounding box center [192, 309] width 384 height 38
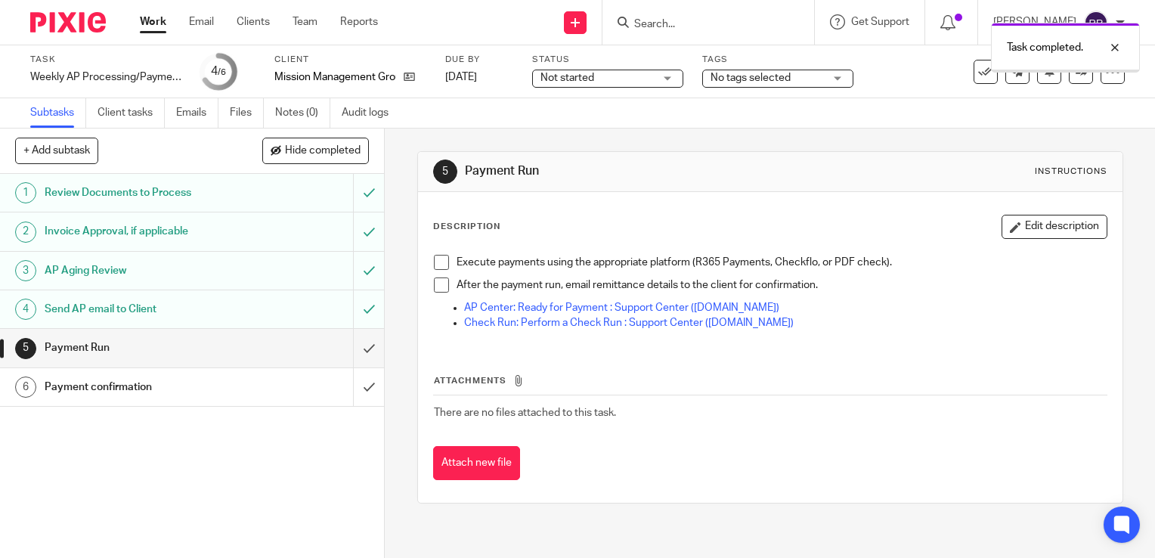
click at [147, 17] on link "Work" at bounding box center [153, 21] width 26 height 15
